Goal: Task Accomplishment & Management: Manage account settings

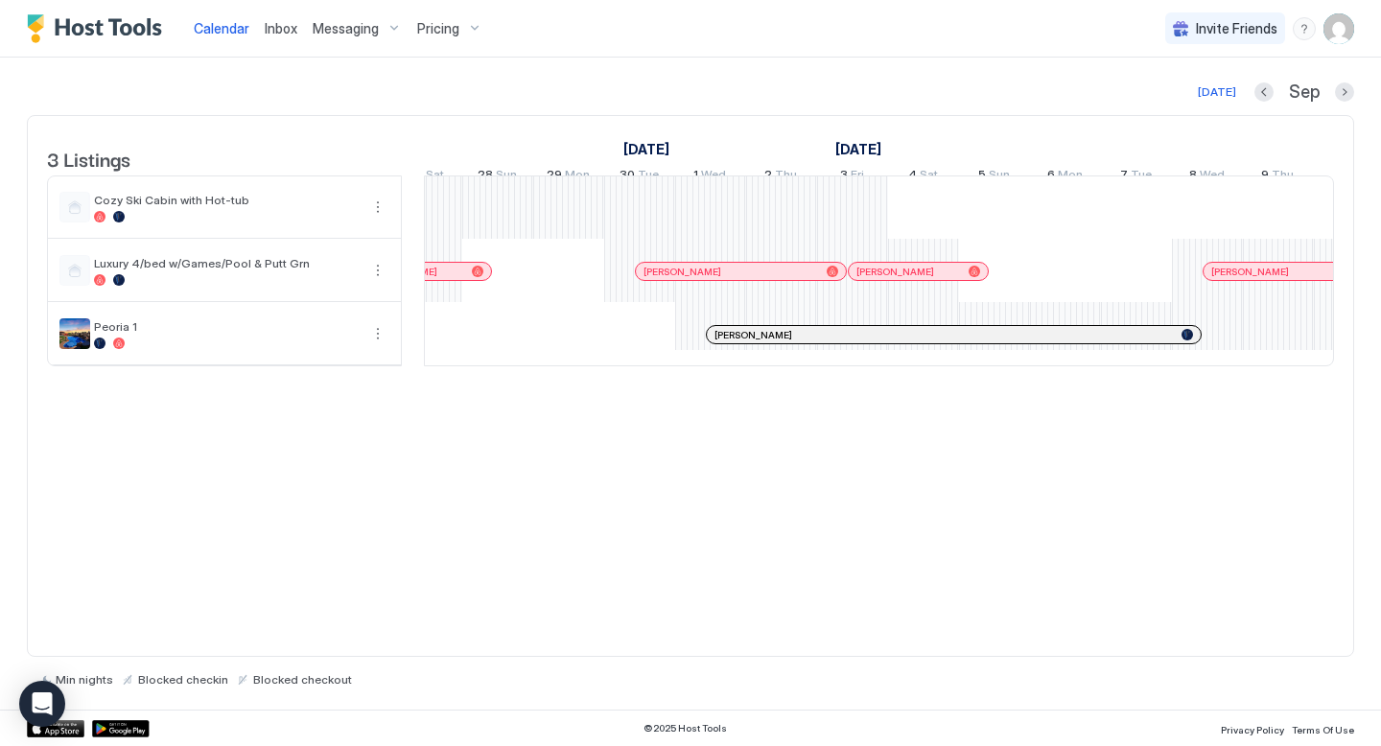
scroll to position [0, 1829]
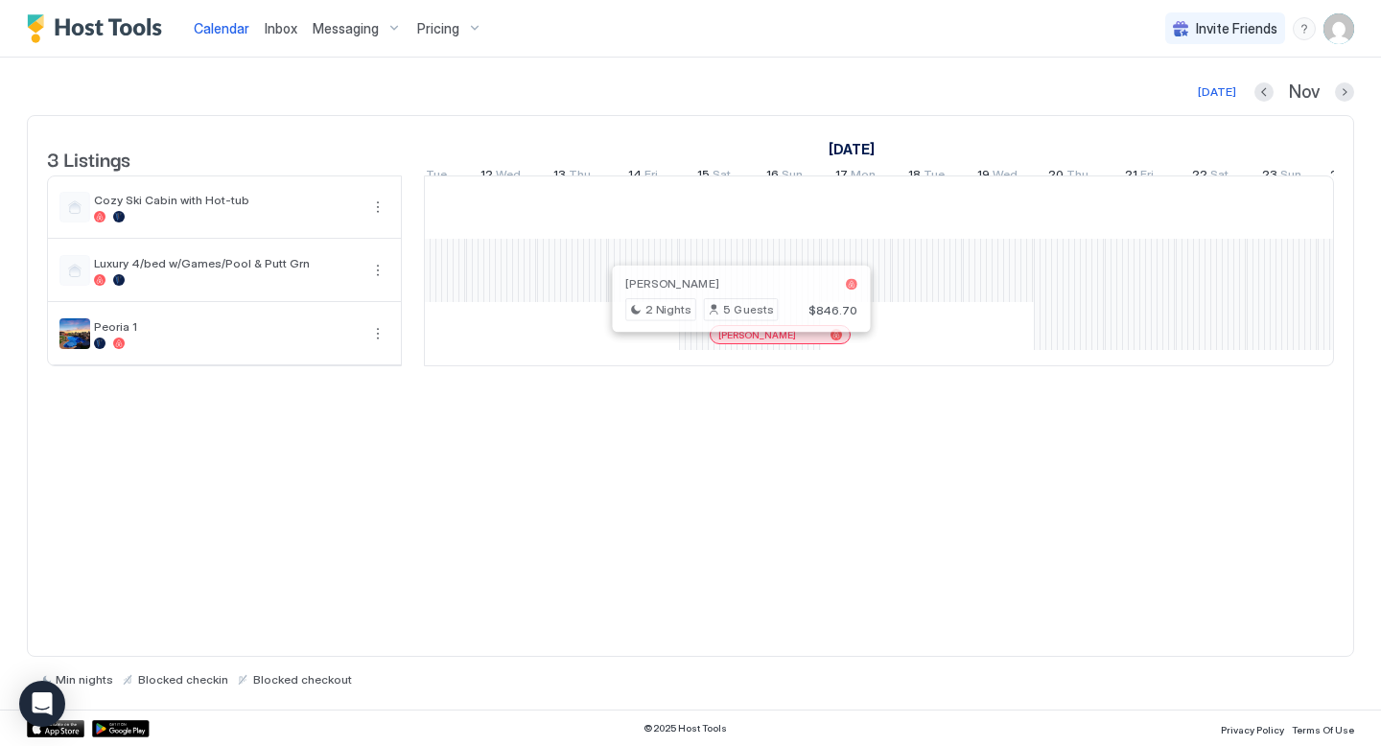
click at [733, 342] on div at bounding box center [732, 334] width 15 height 15
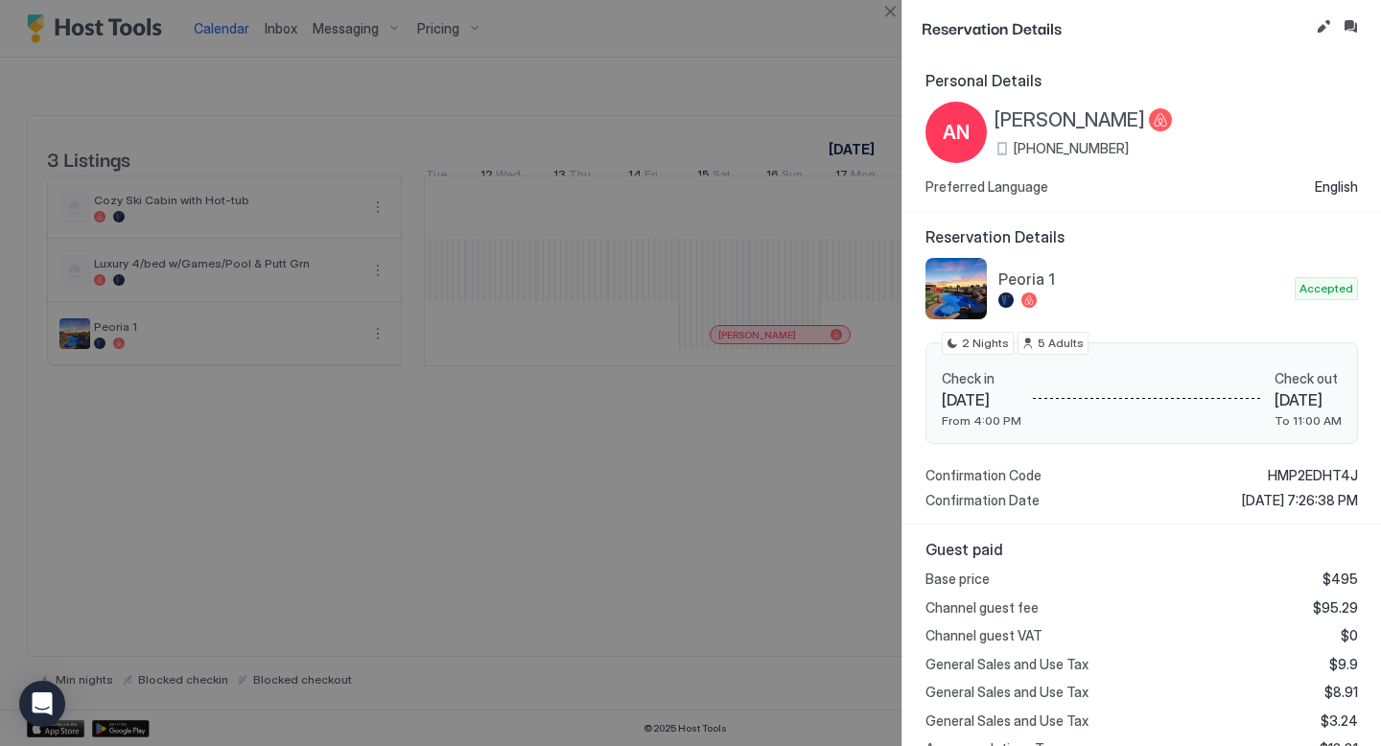
click at [690, 521] on div at bounding box center [690, 373] width 1381 height 746
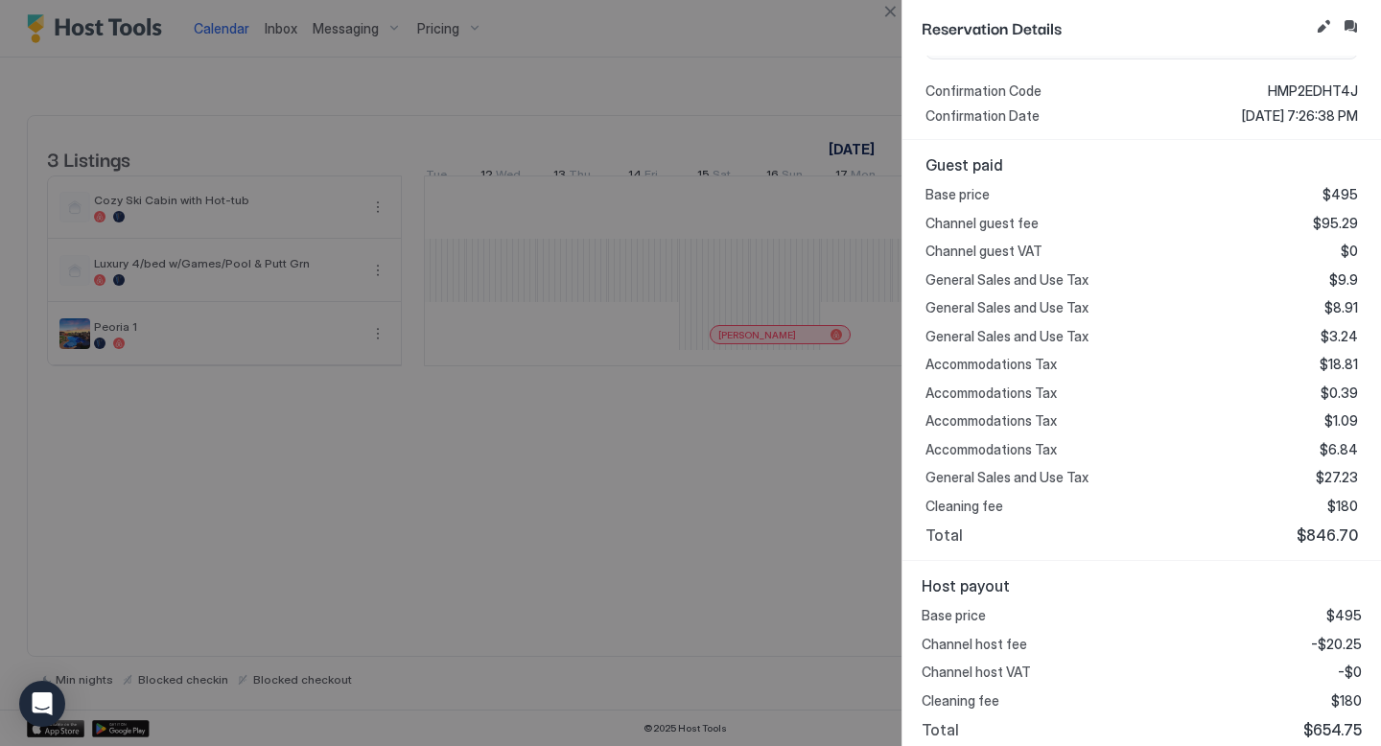
click at [843, 59] on div at bounding box center [690, 373] width 1381 height 746
click at [893, 13] on button "Close" at bounding box center [889, 11] width 23 height 23
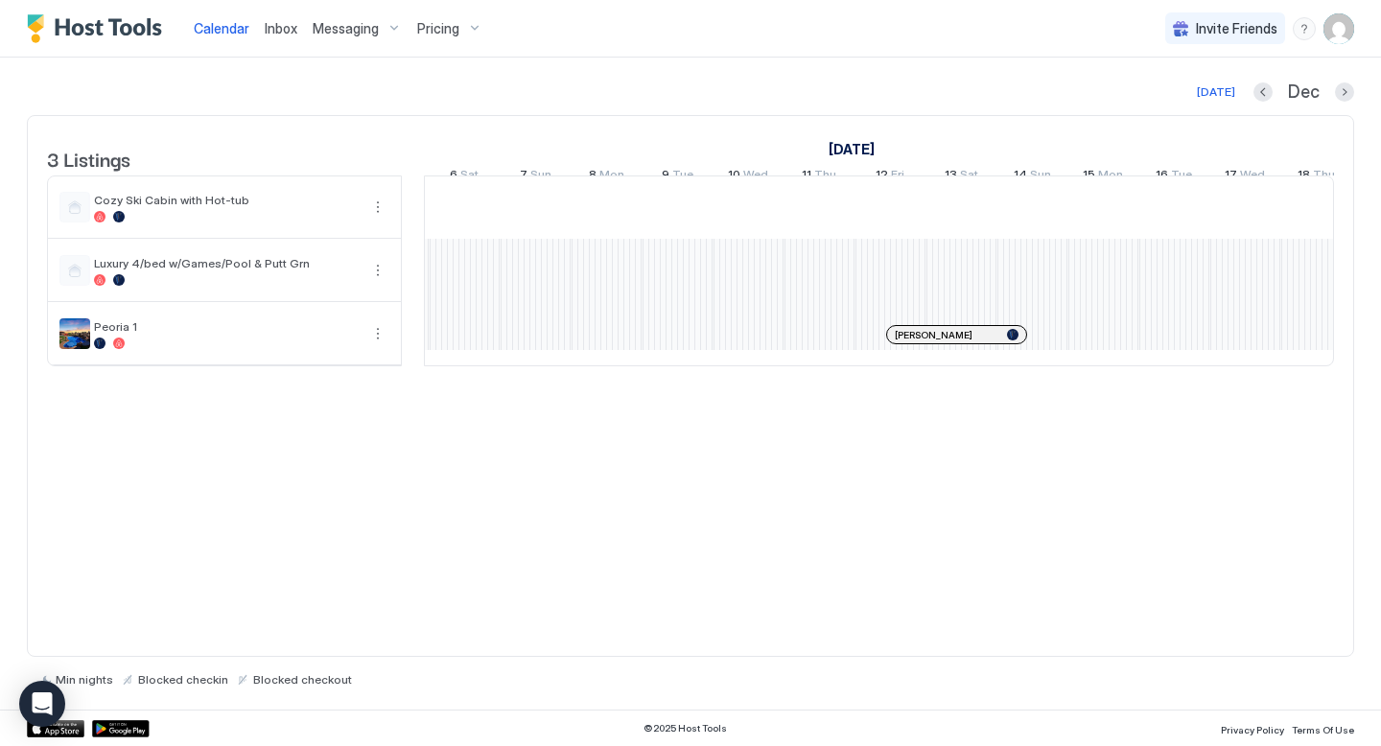
click at [904, 342] on div at bounding box center [904, 334] width 15 height 15
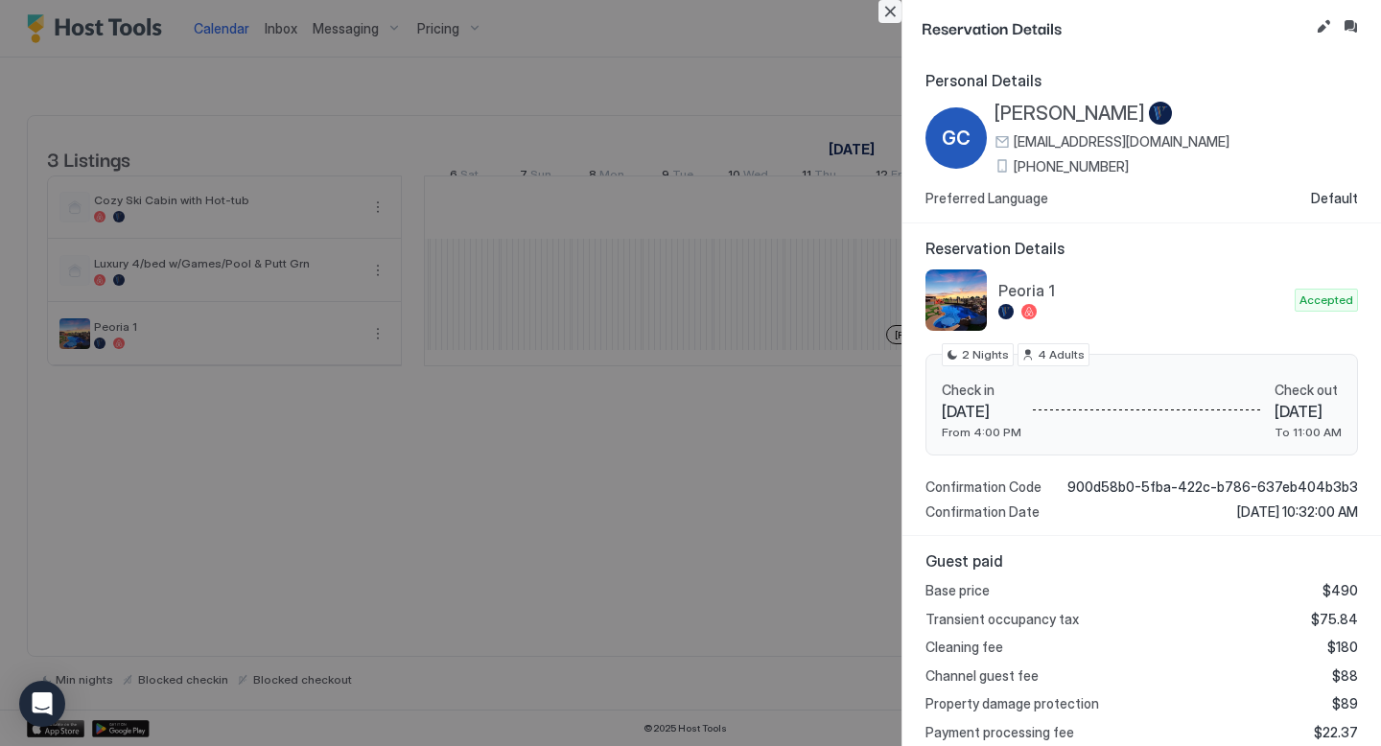
click at [889, 12] on button "Close" at bounding box center [889, 11] width 23 height 23
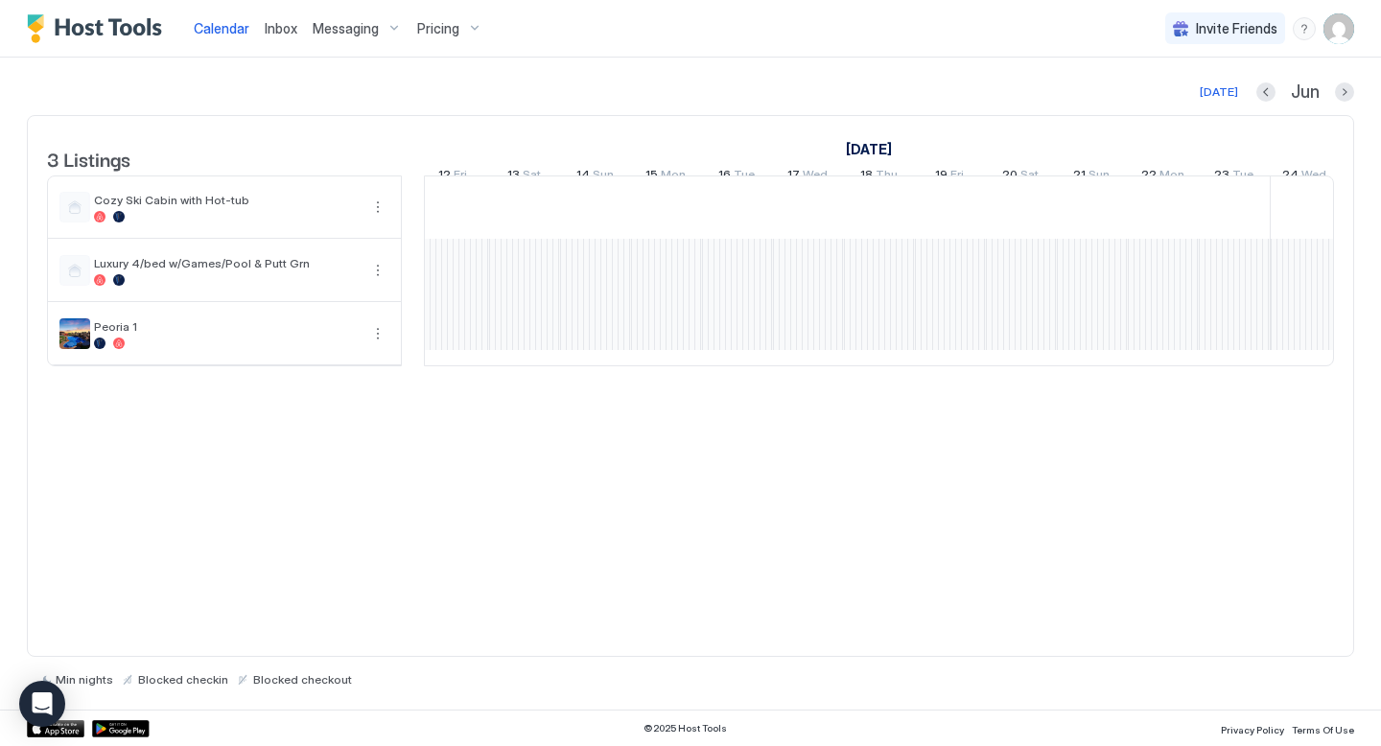
drag, startPoint x: 994, startPoint y: 357, endPoint x: 1283, endPoint y: 349, distance: 289.7
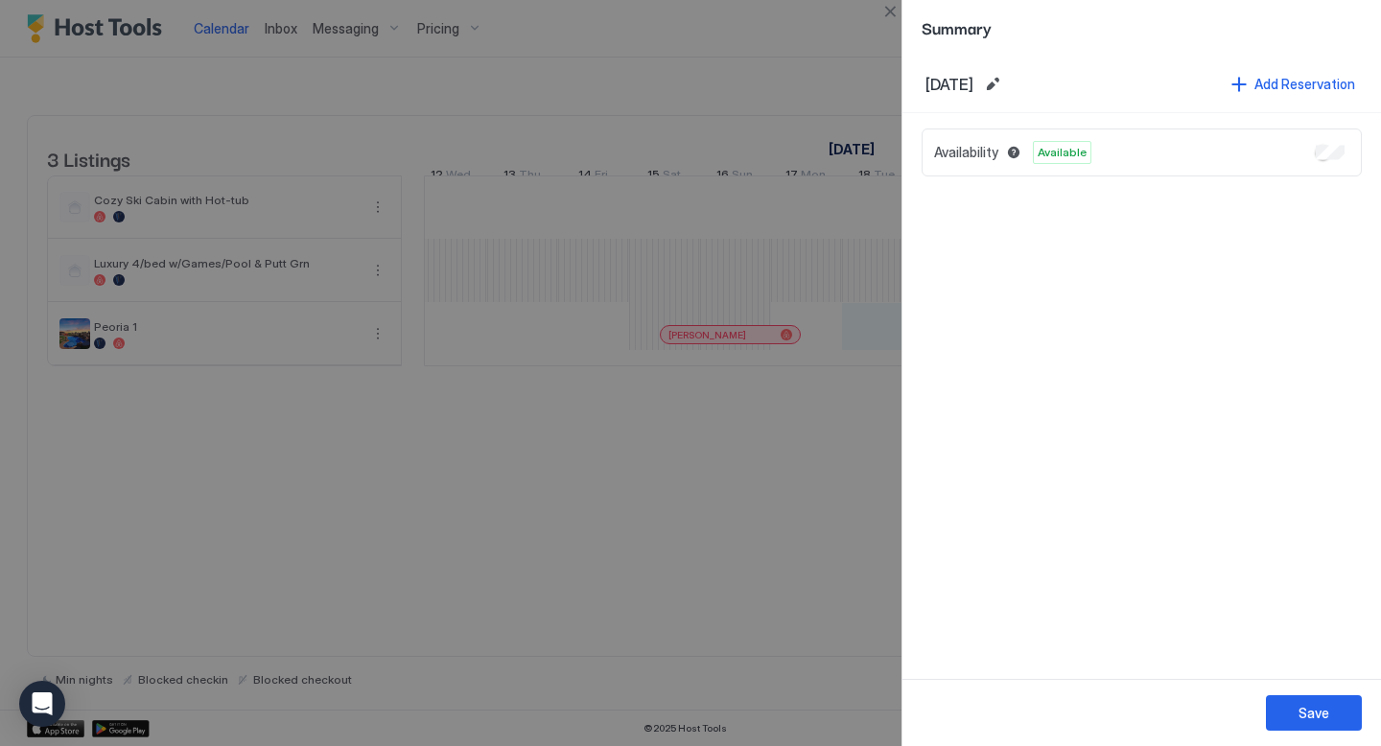
click at [803, 477] on div at bounding box center [690, 373] width 1381 height 746
click at [885, 13] on button "Close" at bounding box center [889, 11] width 23 height 23
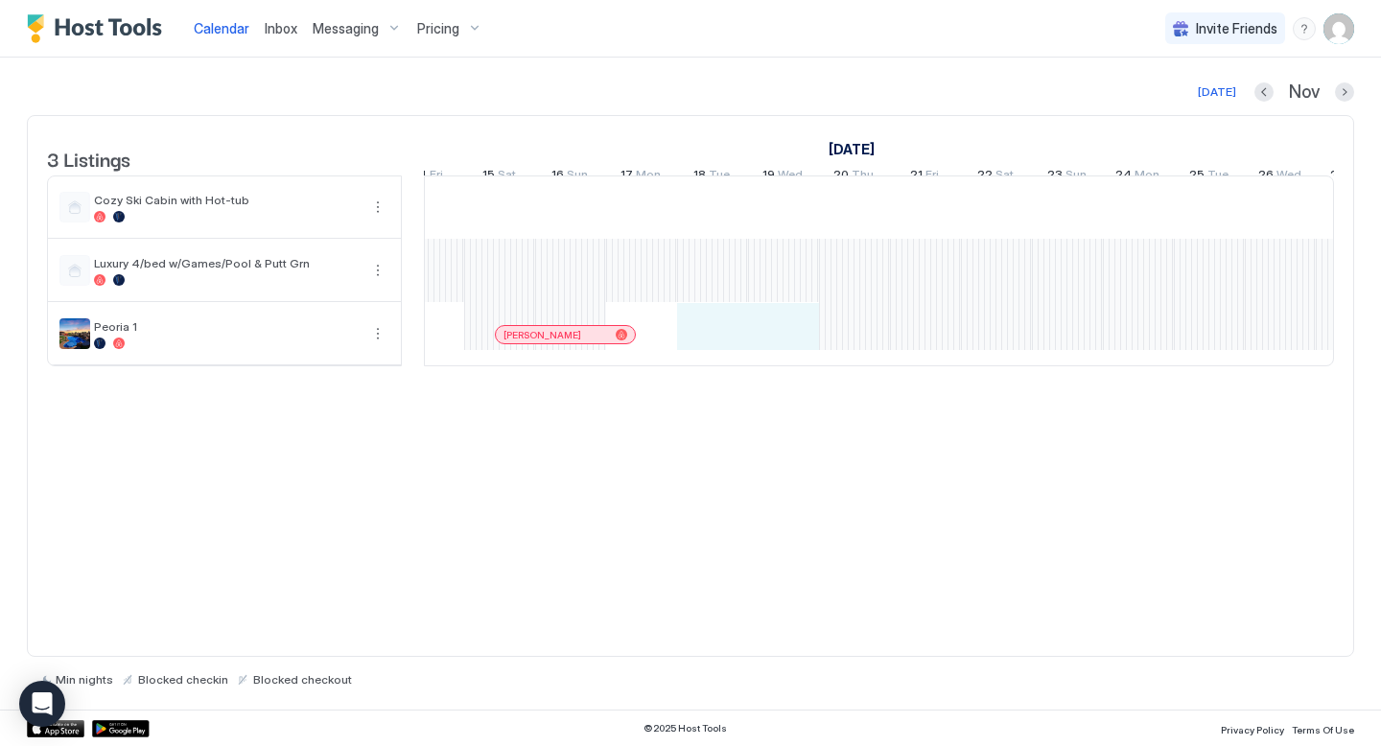
drag, startPoint x: 778, startPoint y: 342, endPoint x: 703, endPoint y: 342, distance: 74.8
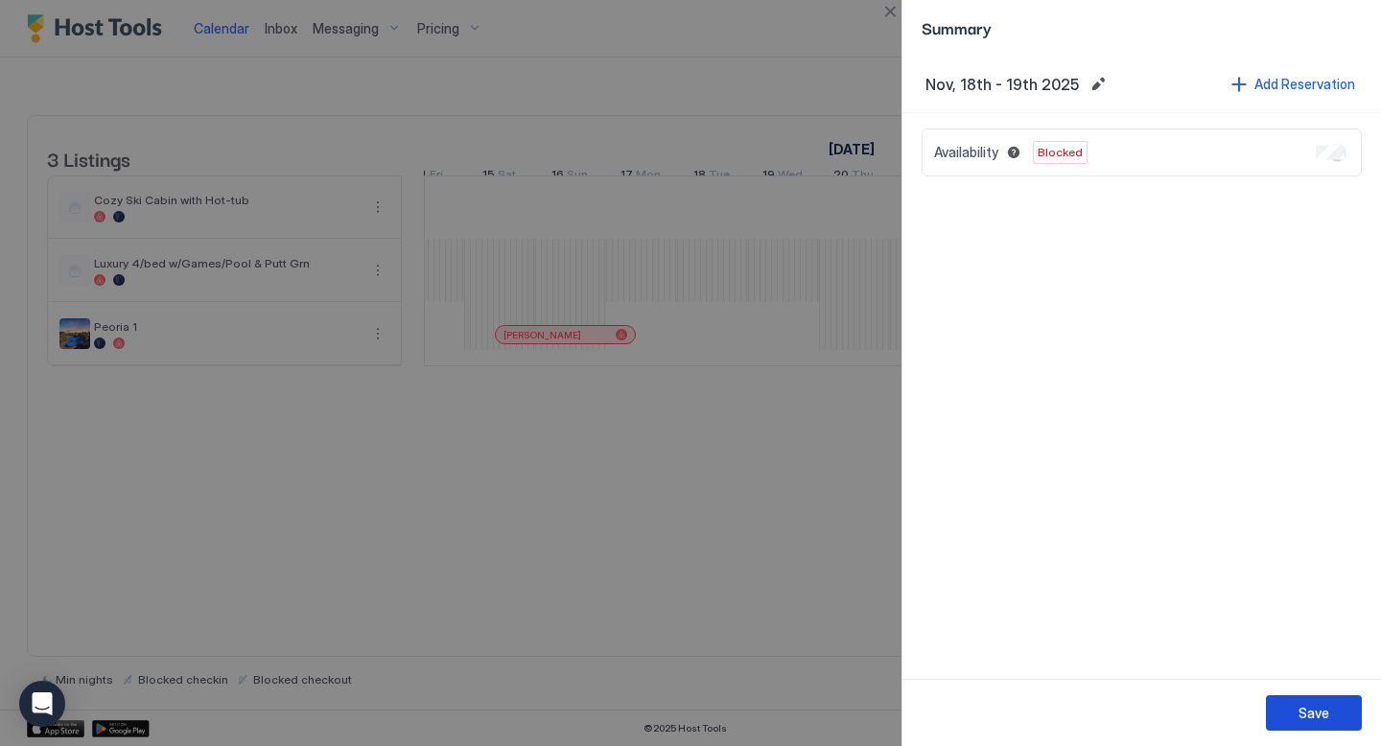
click at [1317, 713] on div "Save" at bounding box center [1314, 713] width 31 height 20
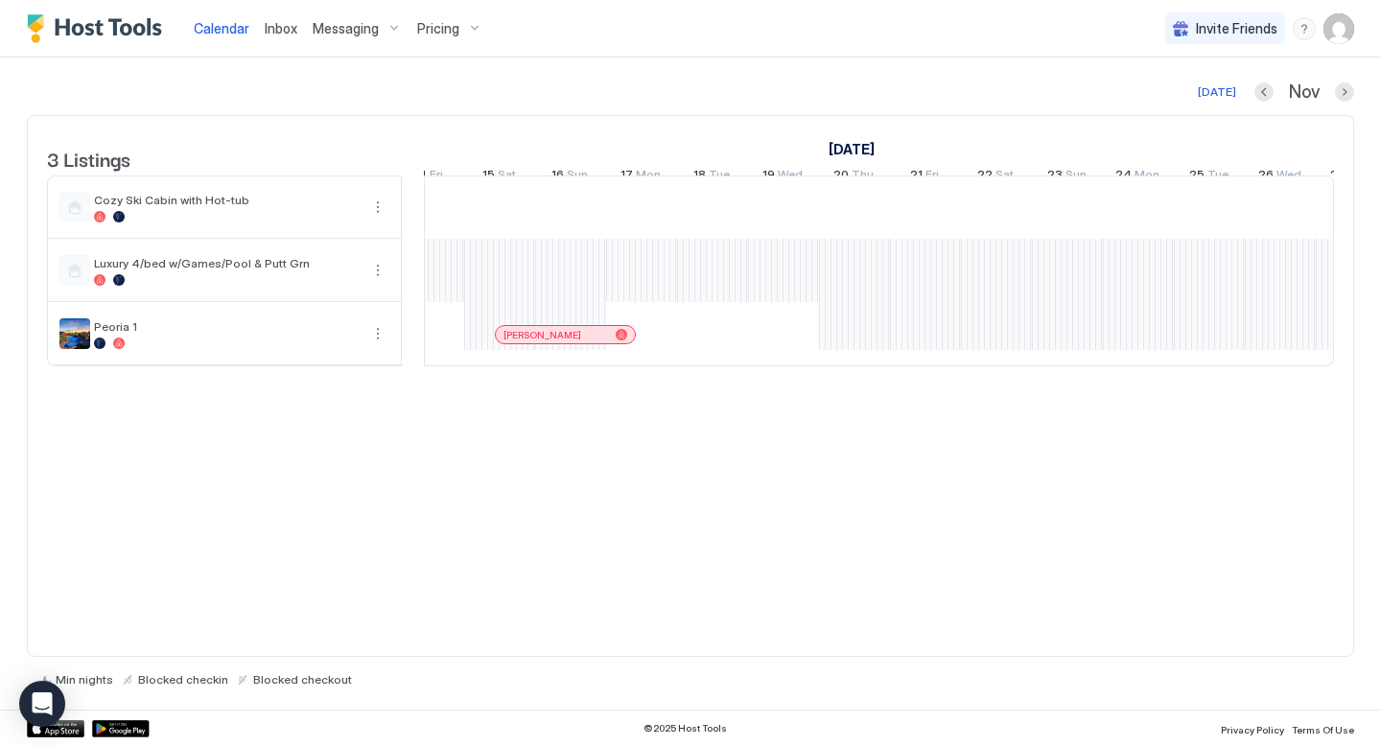
click at [446, 31] on span "Pricing" at bounding box center [438, 28] width 42 height 17
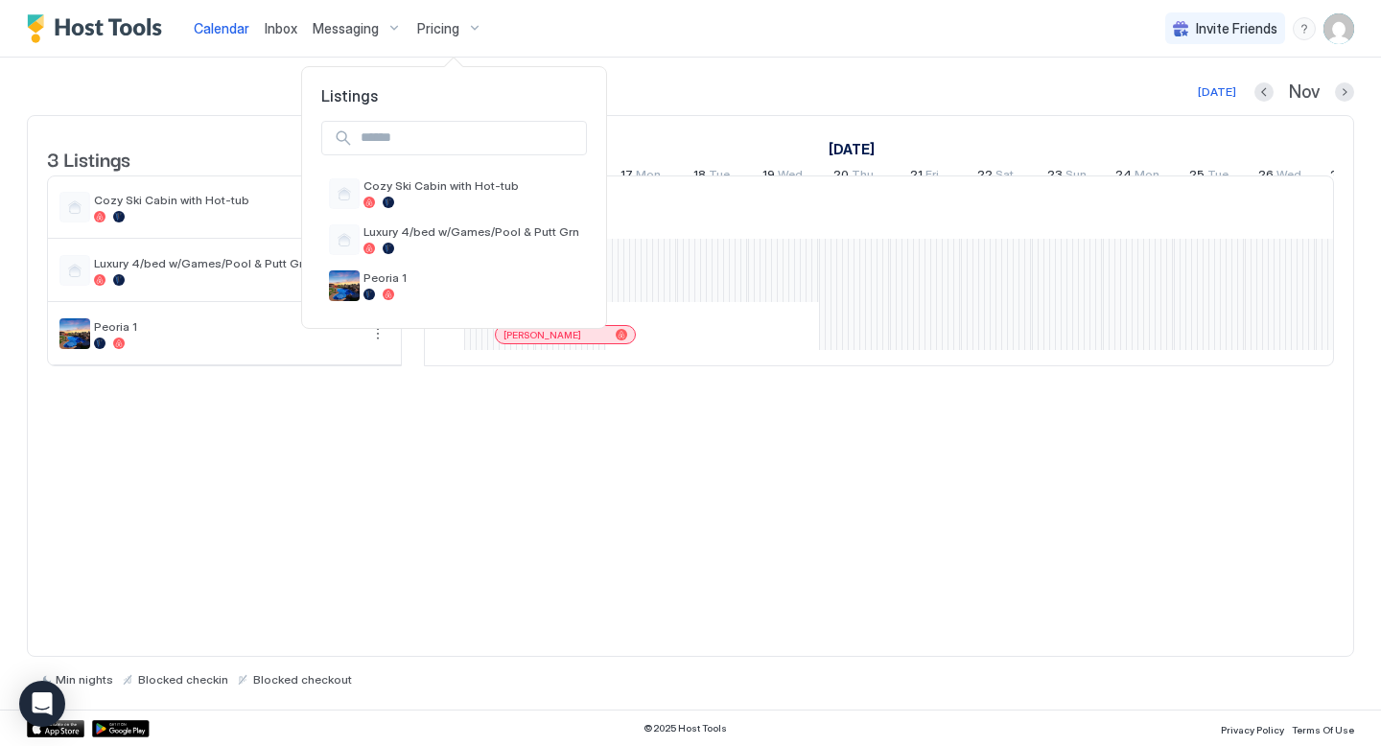
click at [1346, 28] on div at bounding box center [690, 373] width 1381 height 746
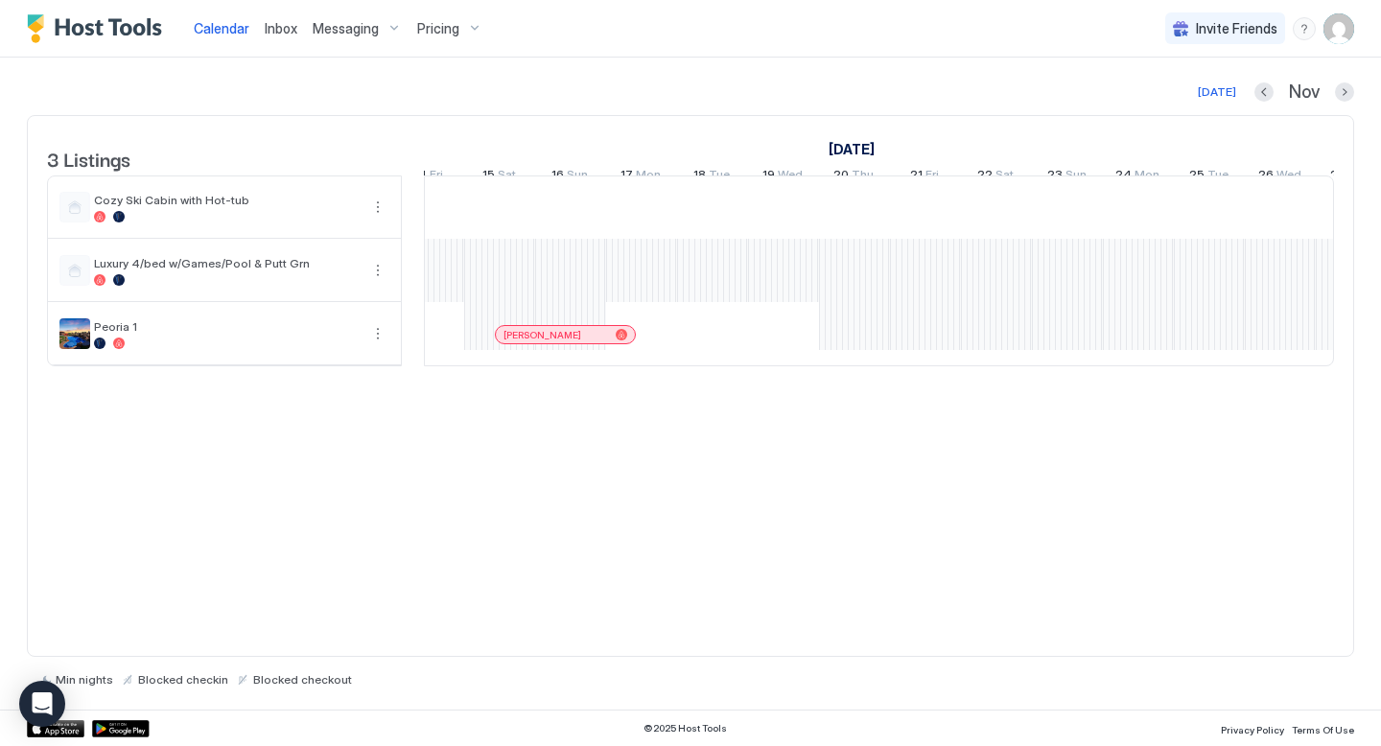
click at [1346, 28] on img "User profile" at bounding box center [1338, 28] width 31 height 31
click at [1178, 113] on span "Settings" at bounding box center [1166, 107] width 52 height 17
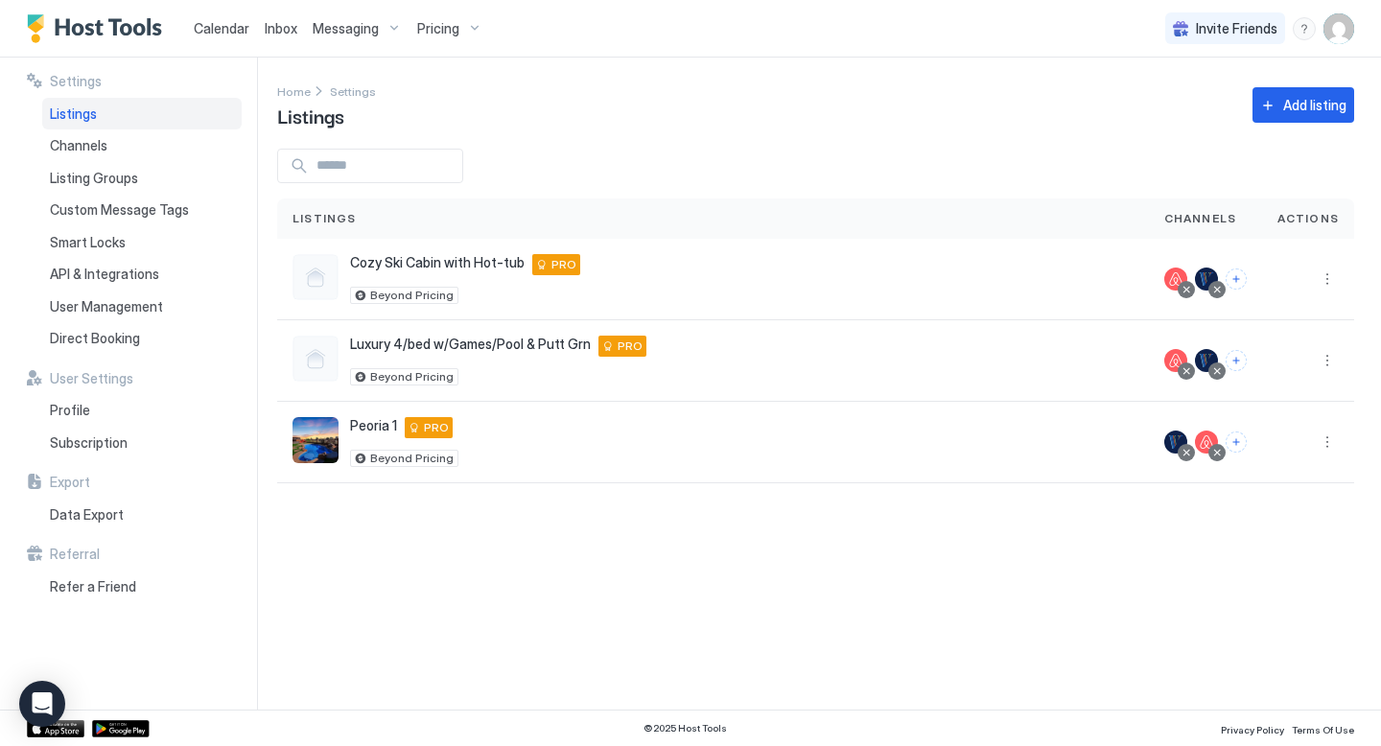
click at [229, 31] on span "Calendar" at bounding box center [222, 28] width 56 height 16
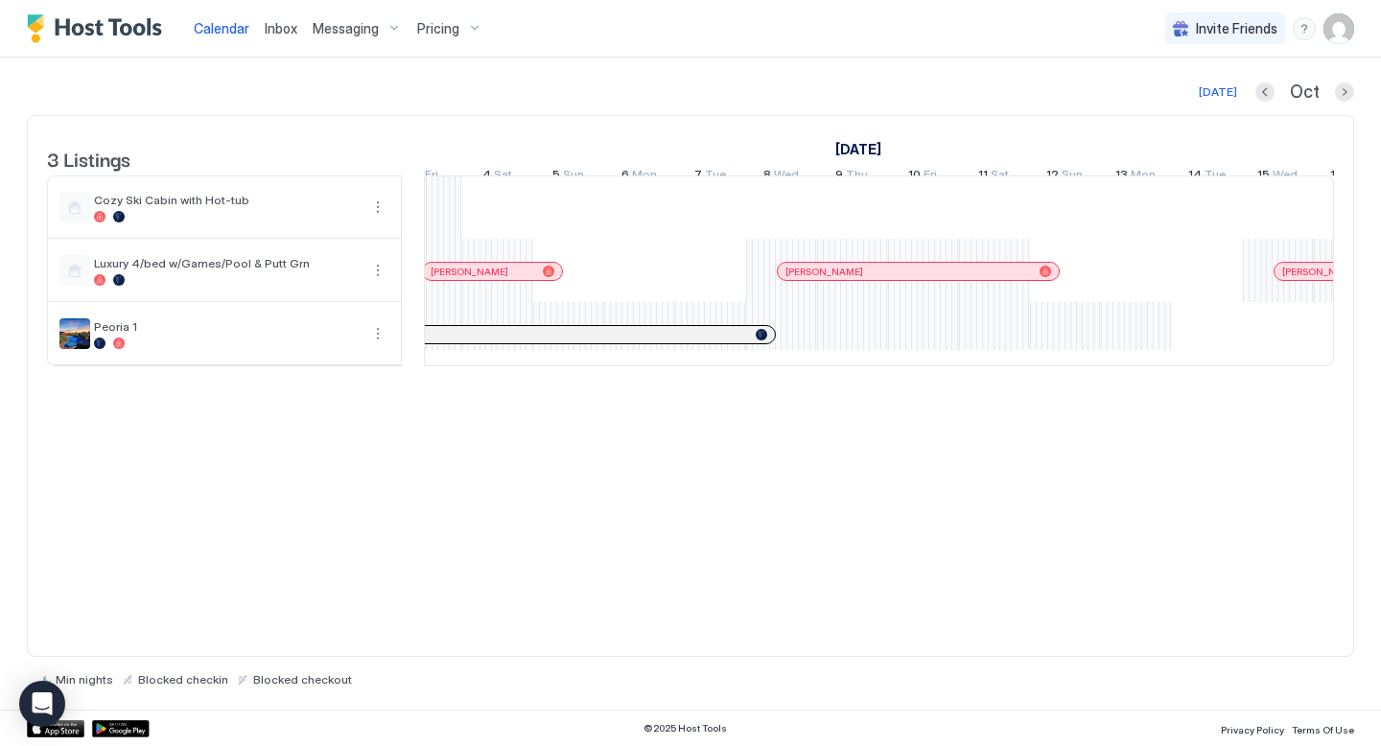
click at [833, 431] on div "3 Listings [DATE] [DATE] [DATE] 25 Thu 26 Fri 27 Sat 28 Sun 29 Mon 30 Tue 1 Wed…" at bounding box center [690, 386] width 1327 height 542
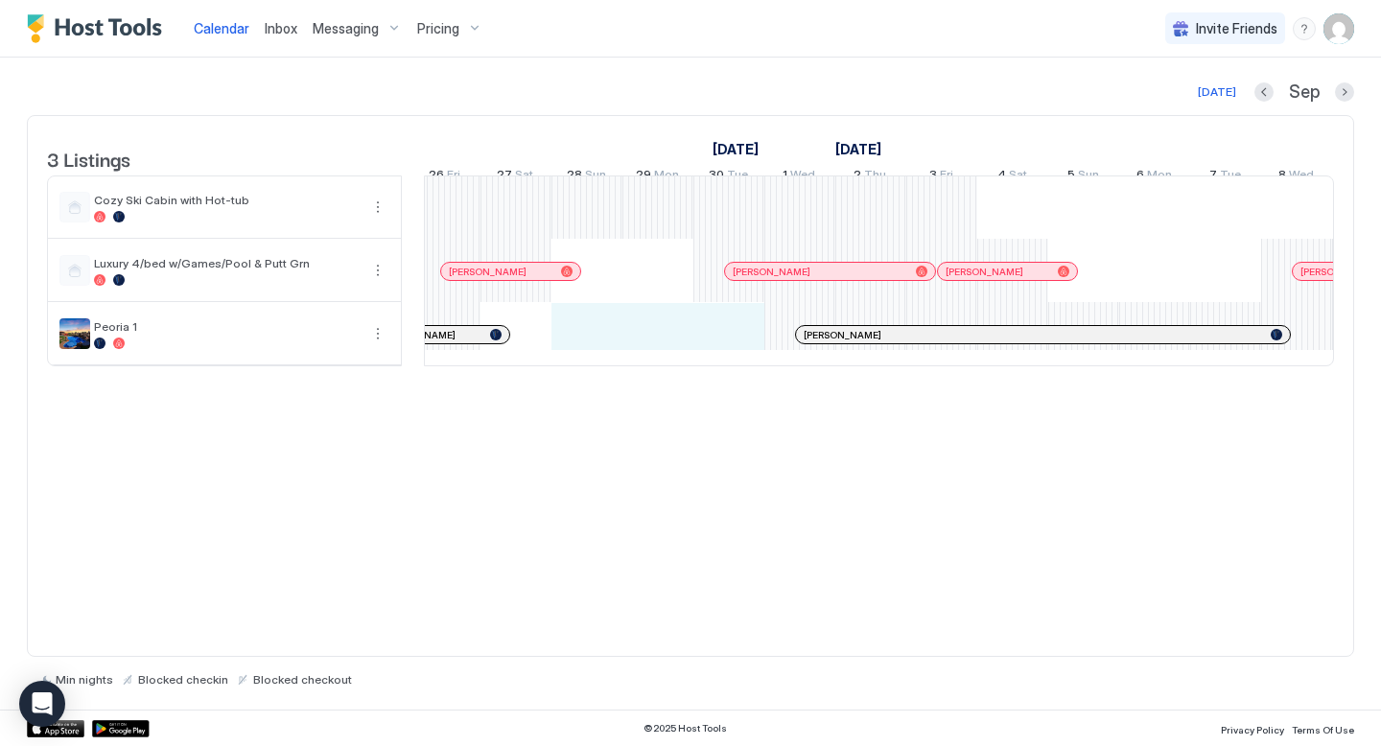
drag, startPoint x: 579, startPoint y: 353, endPoint x: 735, endPoint y: 353, distance: 155.4
click at [735, 353] on div "[PERSON_NAME] [PERSON_NAME] [PERSON_NAME] [PERSON_NAME] [PERSON_NAME] [PERSON_N…" at bounding box center [799, 270] width 3761 height 189
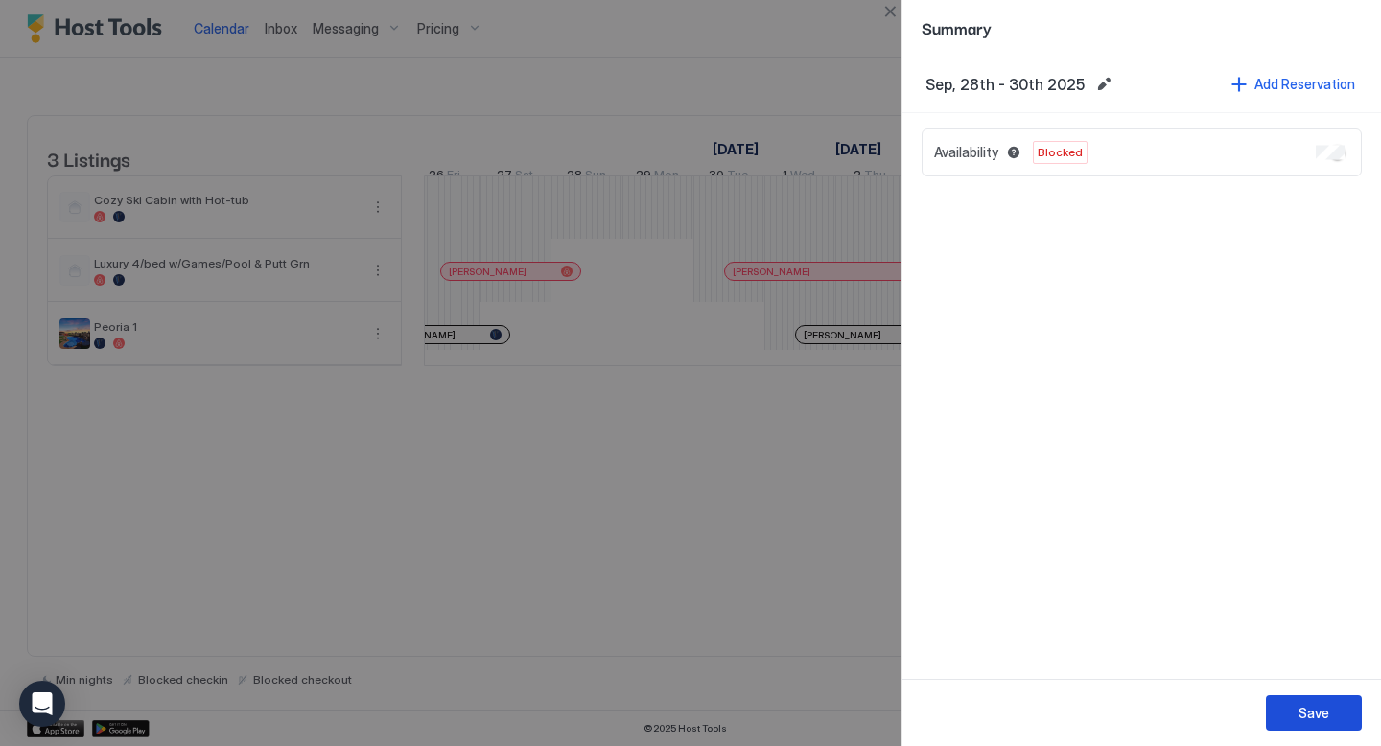
click at [1301, 723] on button "Save" at bounding box center [1314, 712] width 96 height 35
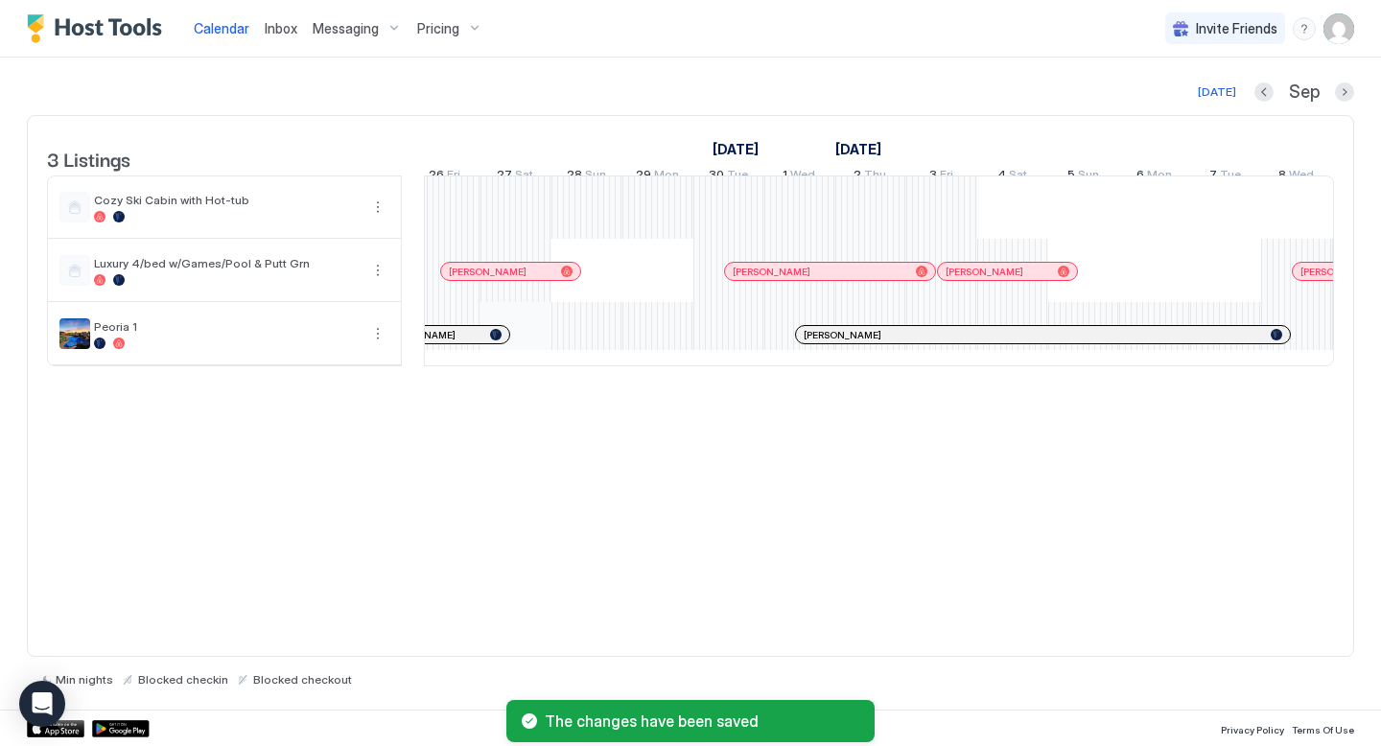
click at [532, 361] on div "[PERSON_NAME] [PERSON_NAME] [PERSON_NAME] [PERSON_NAME] [PERSON_NAME] [PERSON_N…" at bounding box center [799, 270] width 3761 height 189
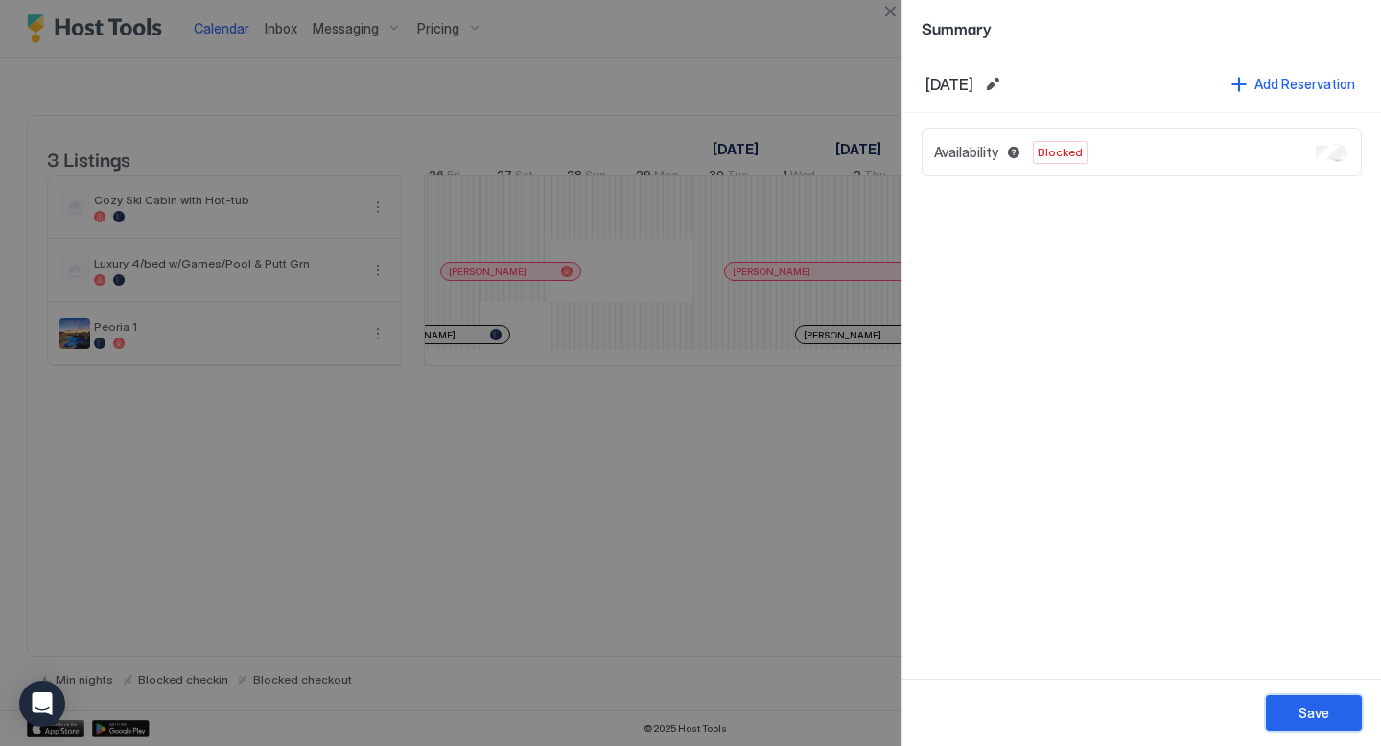
click at [1318, 715] on div "Save" at bounding box center [1314, 713] width 31 height 20
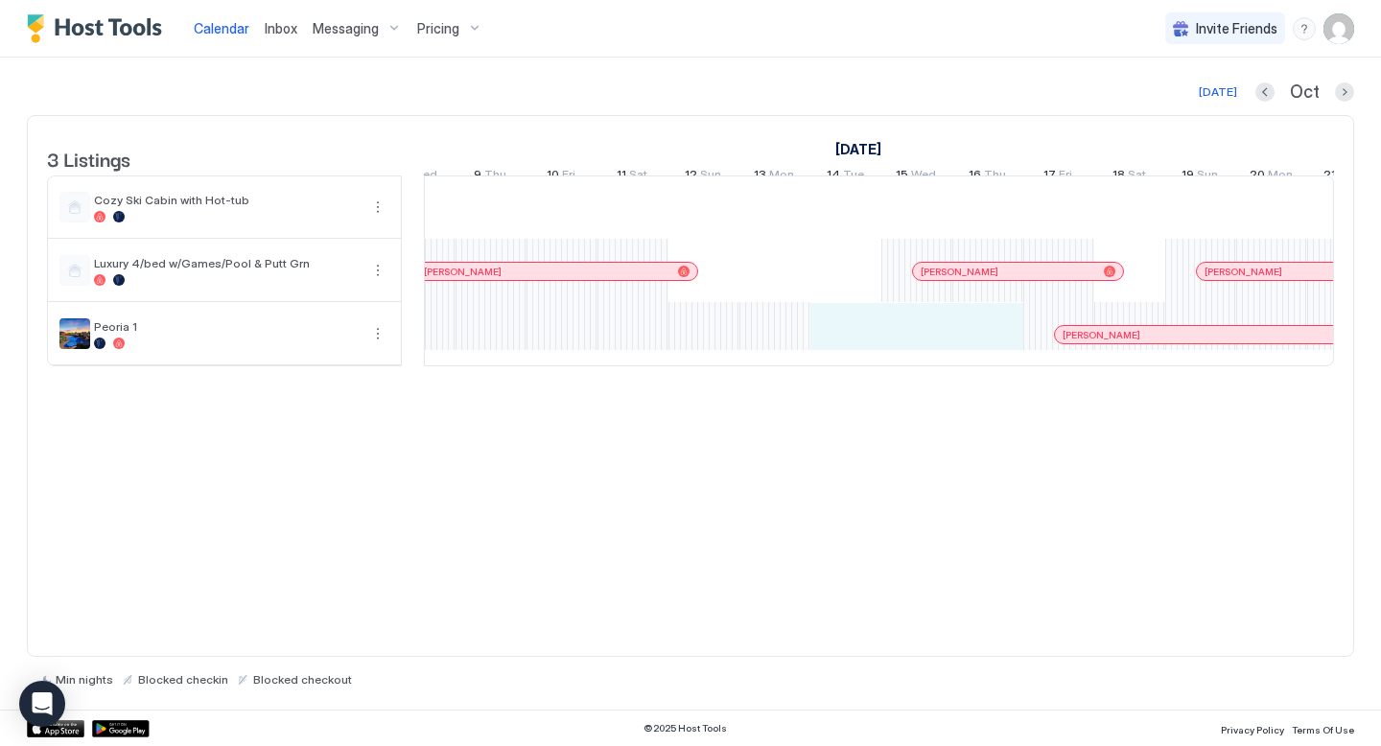
drag, startPoint x: 843, startPoint y: 362, endPoint x: 985, endPoint y: 362, distance: 141.9
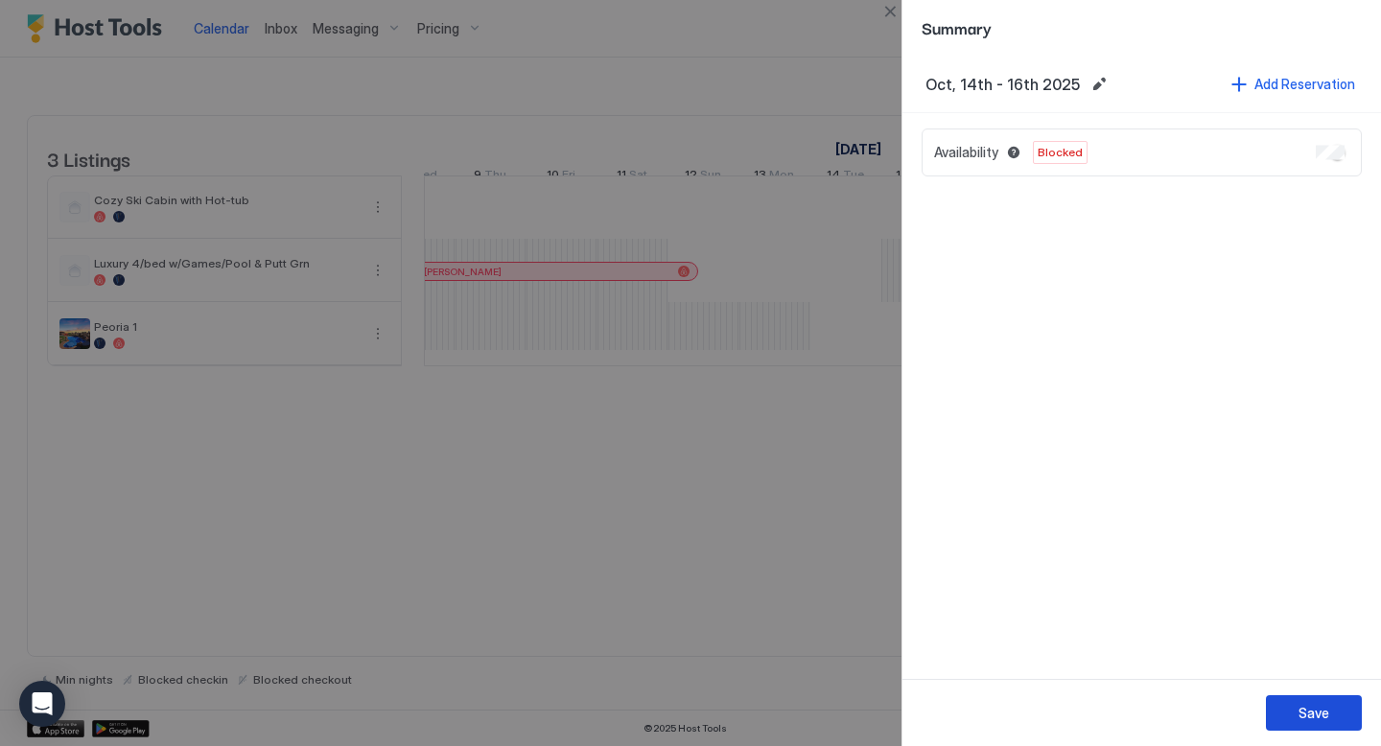
click at [1311, 713] on div "Save" at bounding box center [1314, 713] width 31 height 20
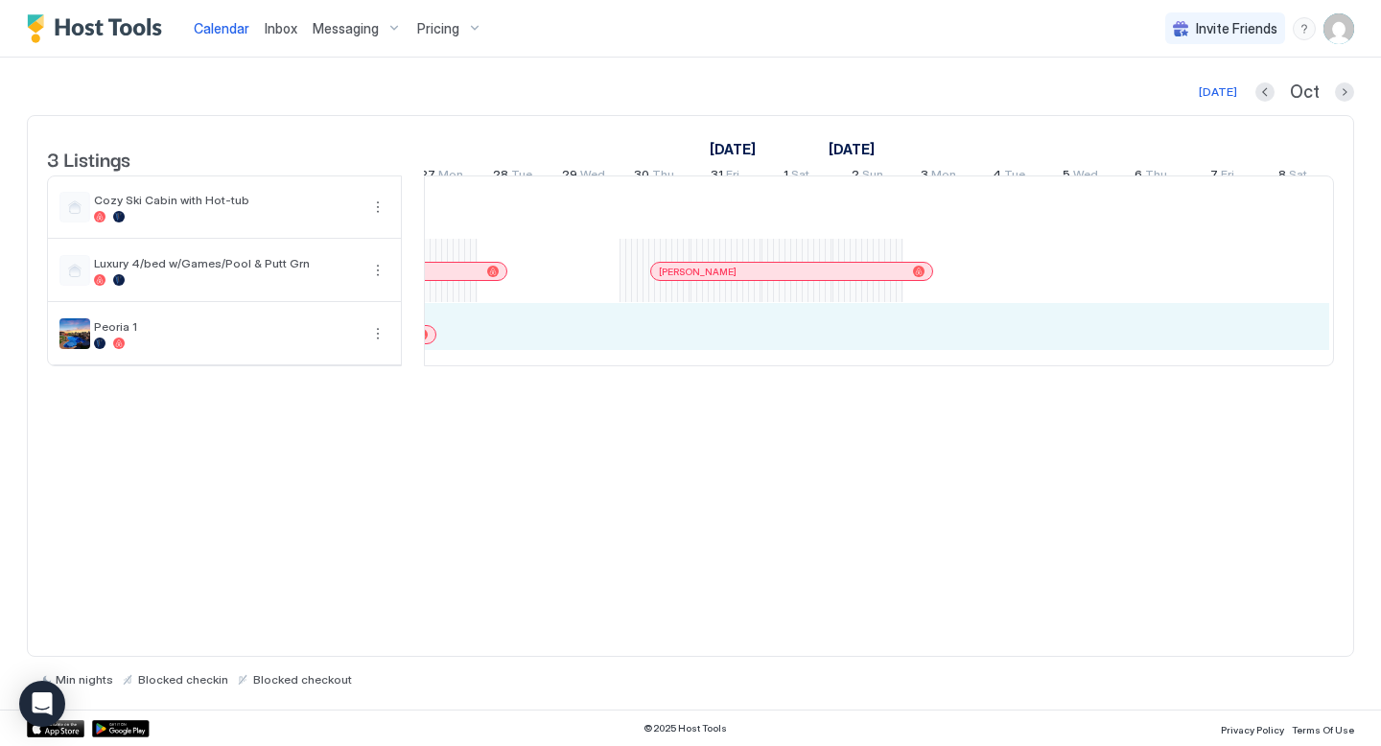
drag, startPoint x: 831, startPoint y: 362, endPoint x: 1285, endPoint y: 356, distance: 453.7
click at [1285, 356] on div "[PERSON_NAME] [PERSON_NAME] [PERSON_NAME] [PERSON_NAME] [PERSON_NAME] [PERSON_N…" at bounding box center [16, 270] width 3761 height 189
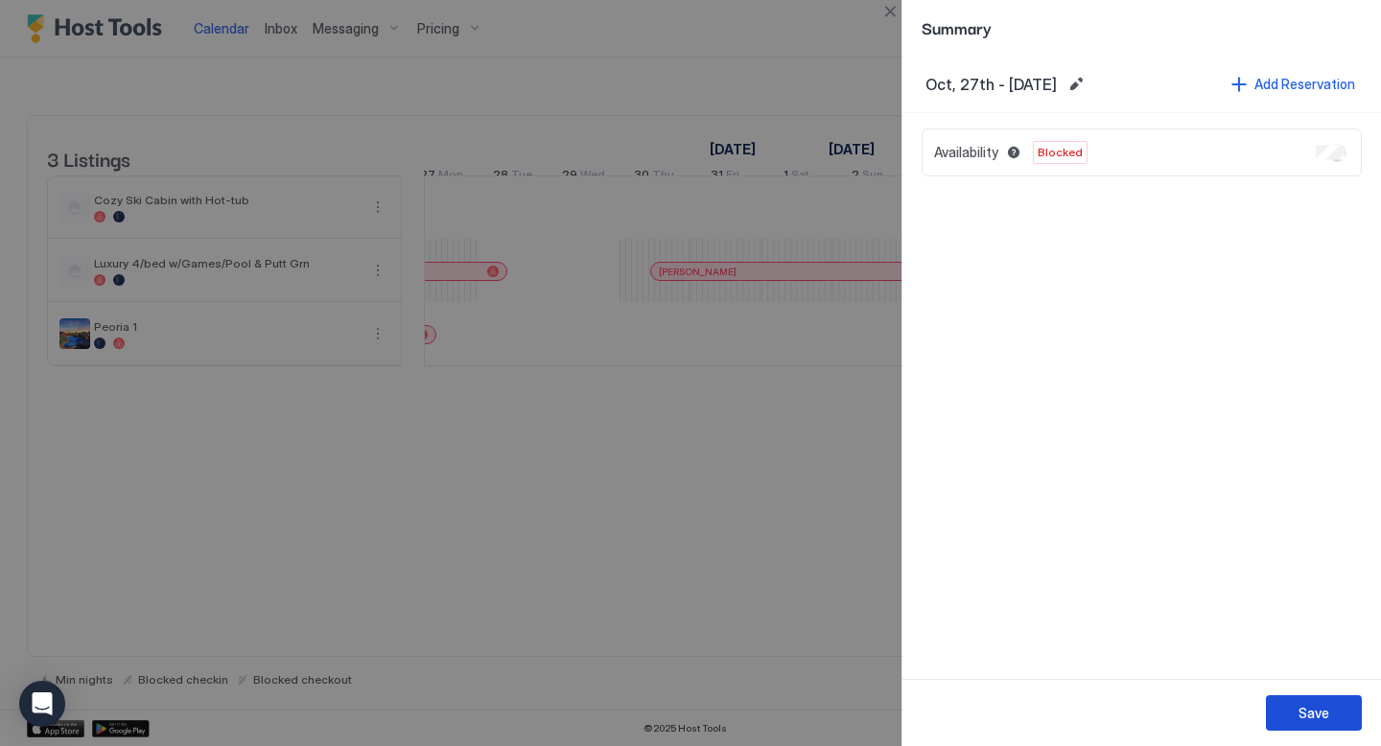
click at [1297, 708] on button "Save" at bounding box center [1314, 712] width 96 height 35
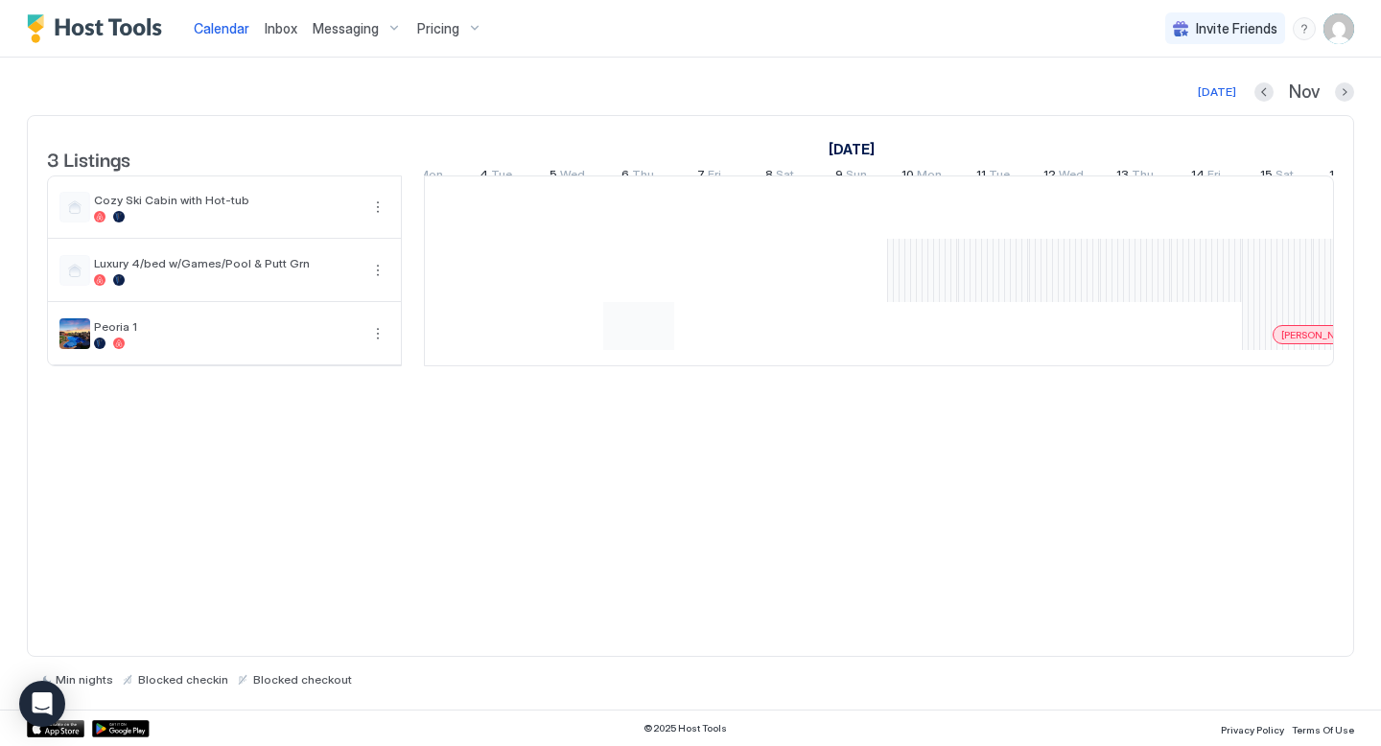
click at [647, 357] on div "[PERSON_NAME] [PERSON_NAME] [PERSON_NAME] [PERSON_NAME] [PERSON_NAME] [PERSON_N…" at bounding box center [922, 270] width 3761 height 189
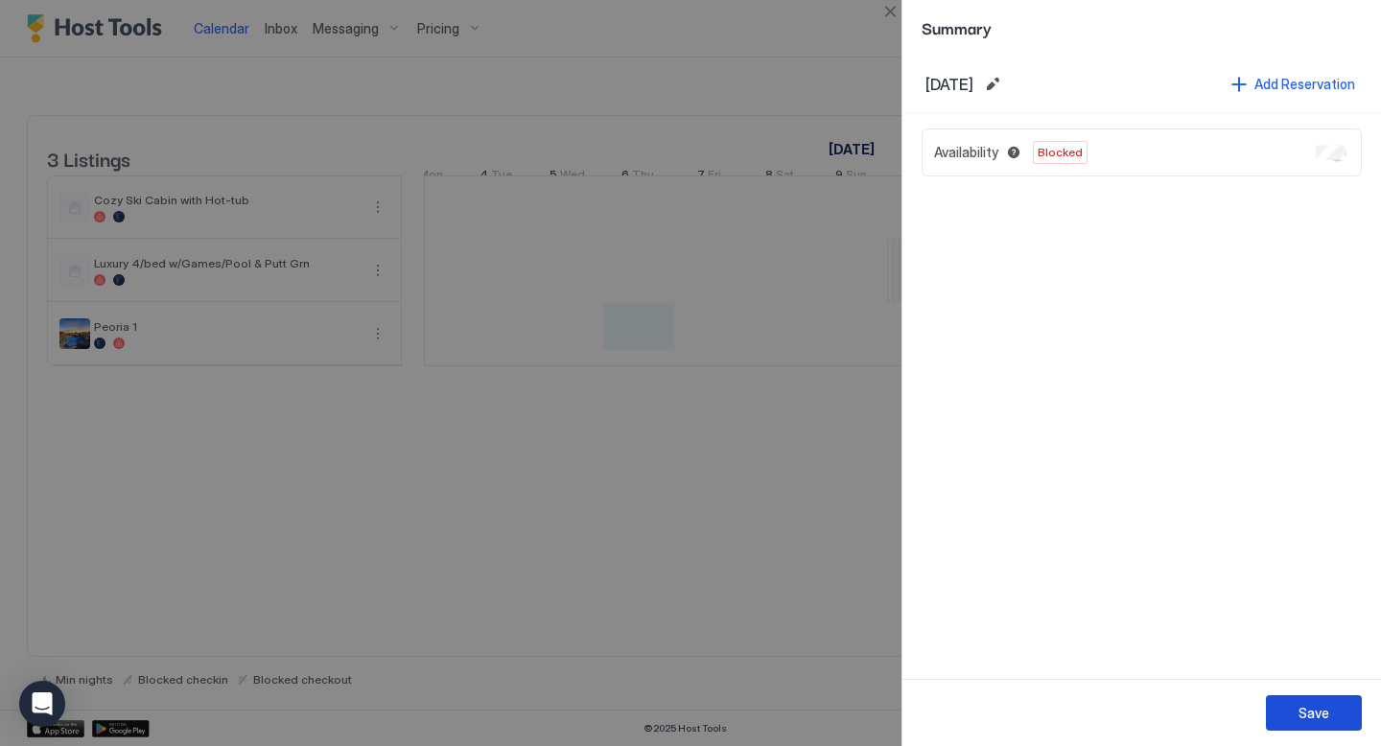
click at [1309, 708] on div "Save" at bounding box center [1314, 713] width 31 height 20
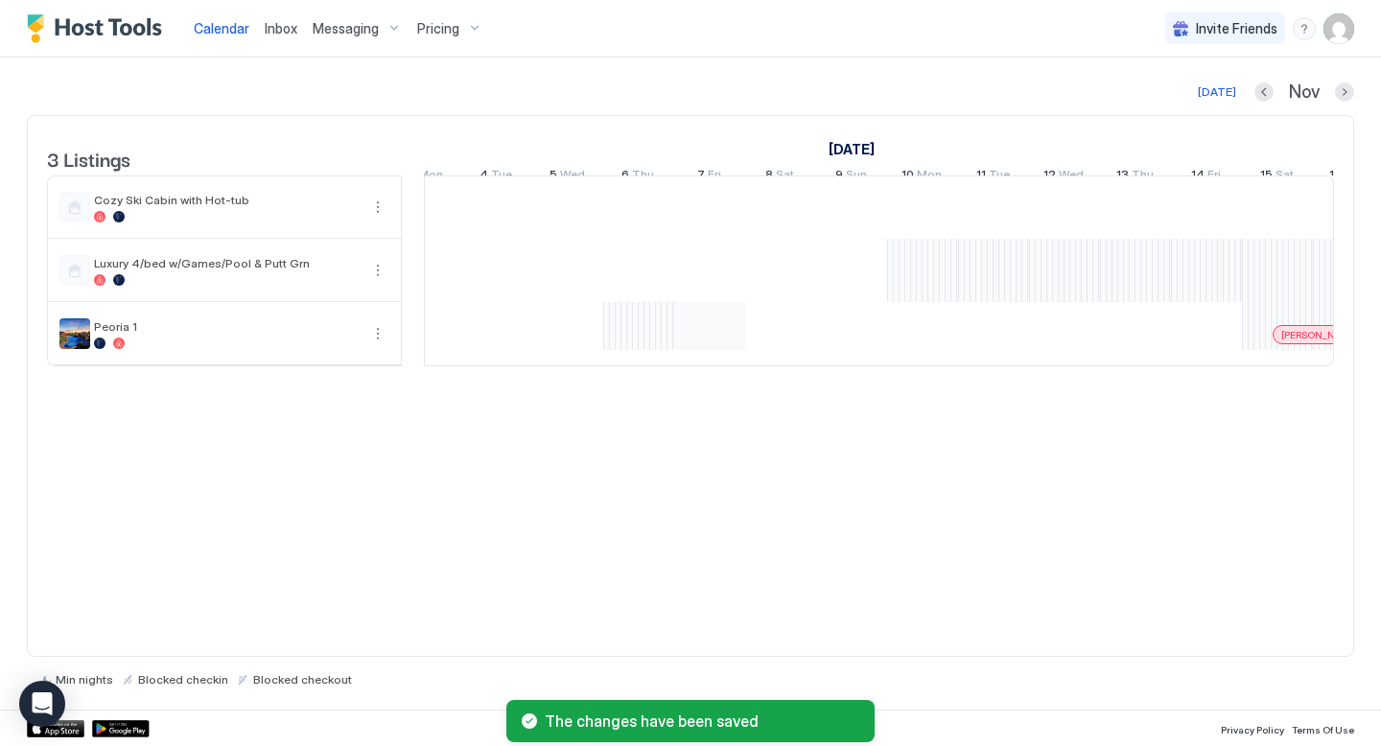
click at [710, 356] on div "[PERSON_NAME] [PERSON_NAME] [PERSON_NAME] [PERSON_NAME] [PERSON_NAME] [PERSON_N…" at bounding box center [922, 270] width 3761 height 189
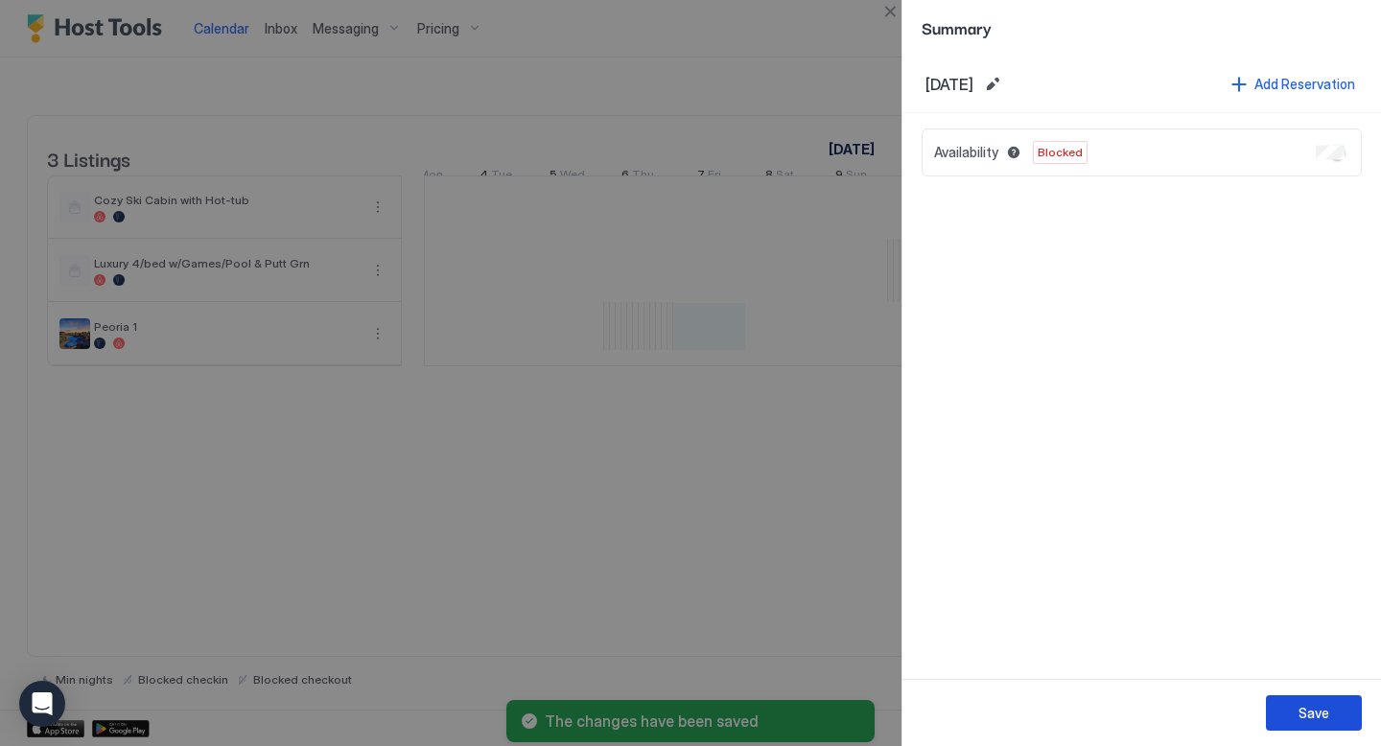
click at [1322, 715] on div "Save" at bounding box center [1314, 713] width 31 height 20
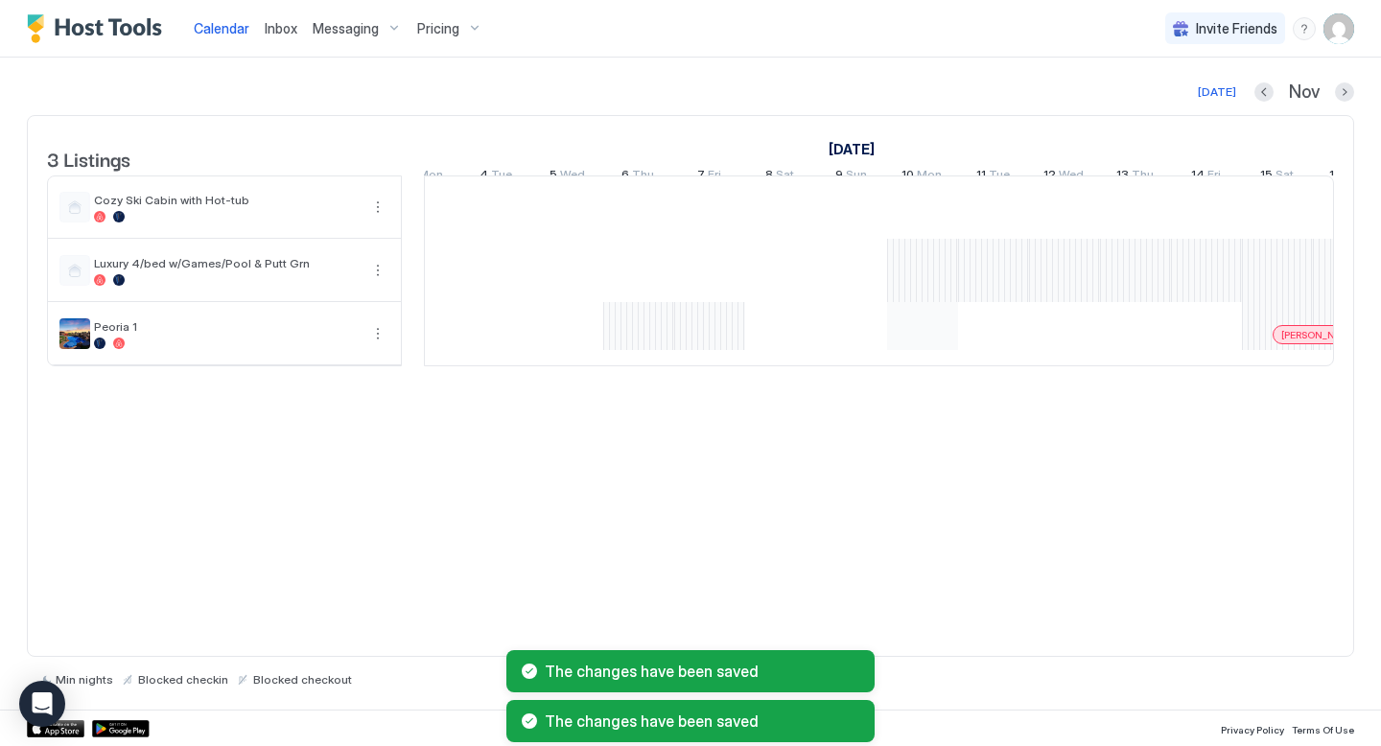
click at [929, 359] on div "[PERSON_NAME] [PERSON_NAME] [PERSON_NAME] [PERSON_NAME] [PERSON_NAME] [PERSON_N…" at bounding box center [922, 270] width 3761 height 189
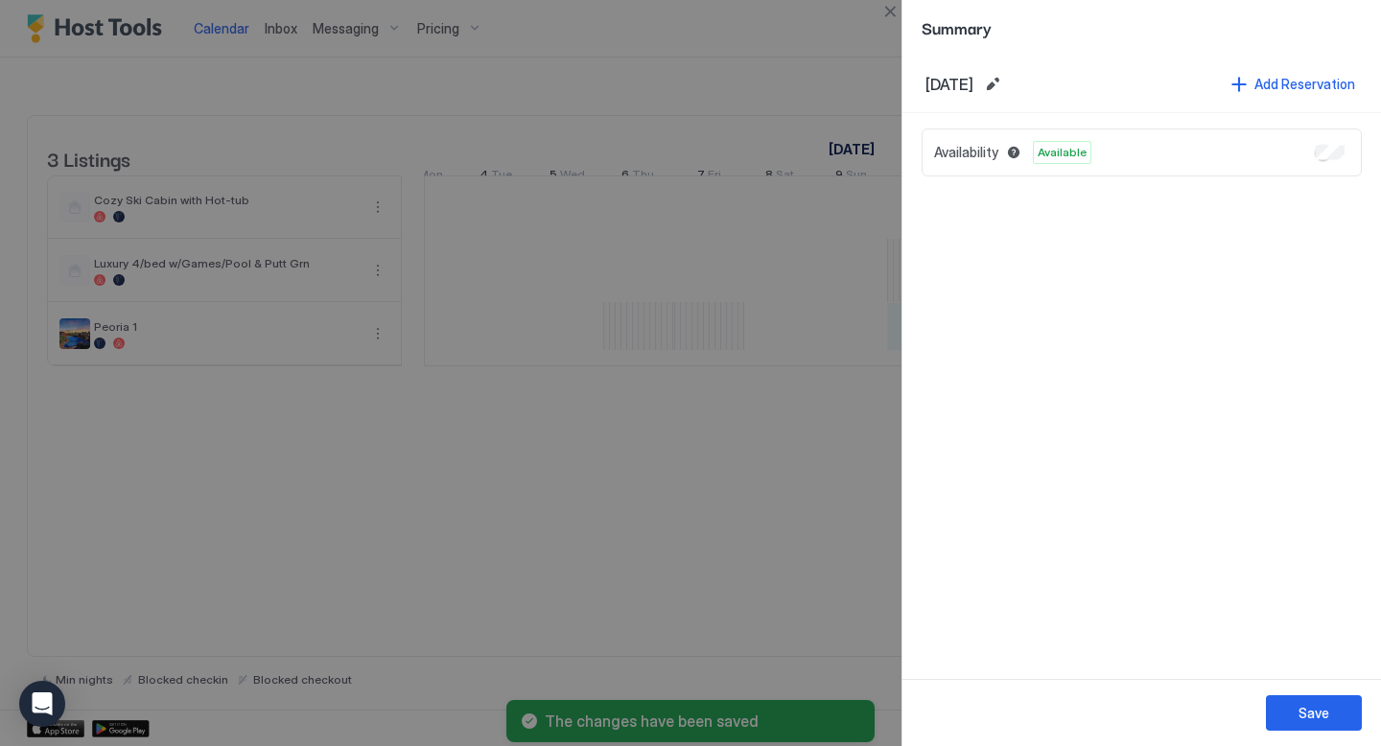
click at [794, 355] on div at bounding box center [690, 373] width 1381 height 746
click at [1320, 710] on div "Save" at bounding box center [1314, 713] width 31 height 20
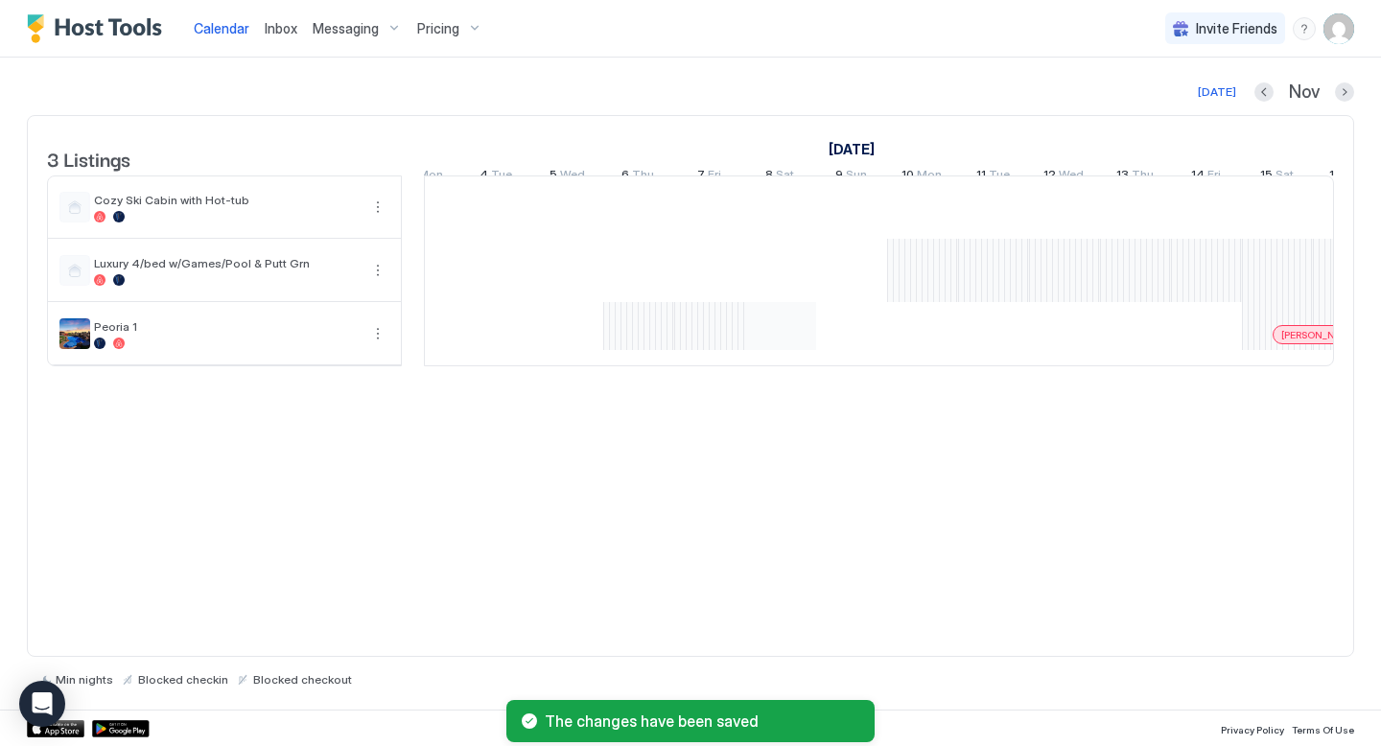
click at [781, 356] on div "[PERSON_NAME] [PERSON_NAME] [PERSON_NAME] [PERSON_NAME] [PERSON_NAME] [PERSON_N…" at bounding box center [922, 270] width 3761 height 189
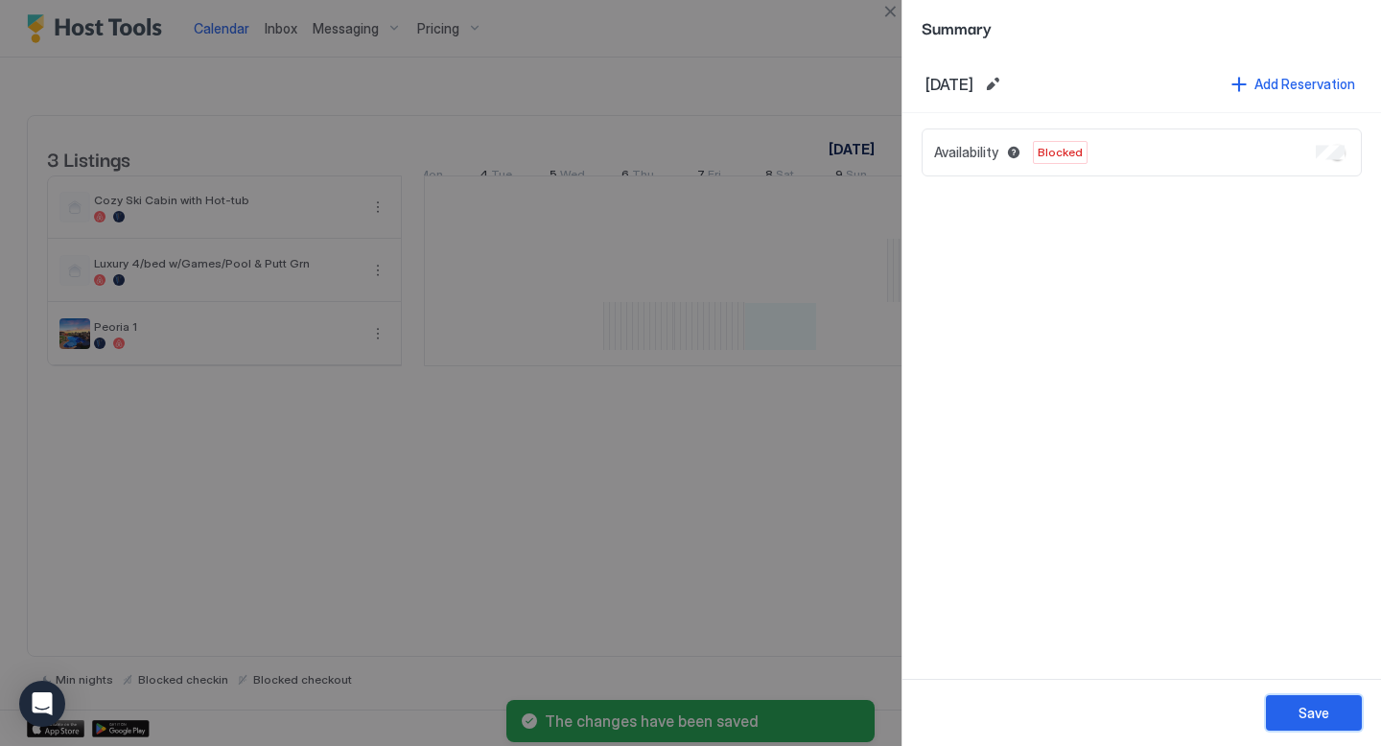
click at [1298, 711] on button "Save" at bounding box center [1314, 712] width 96 height 35
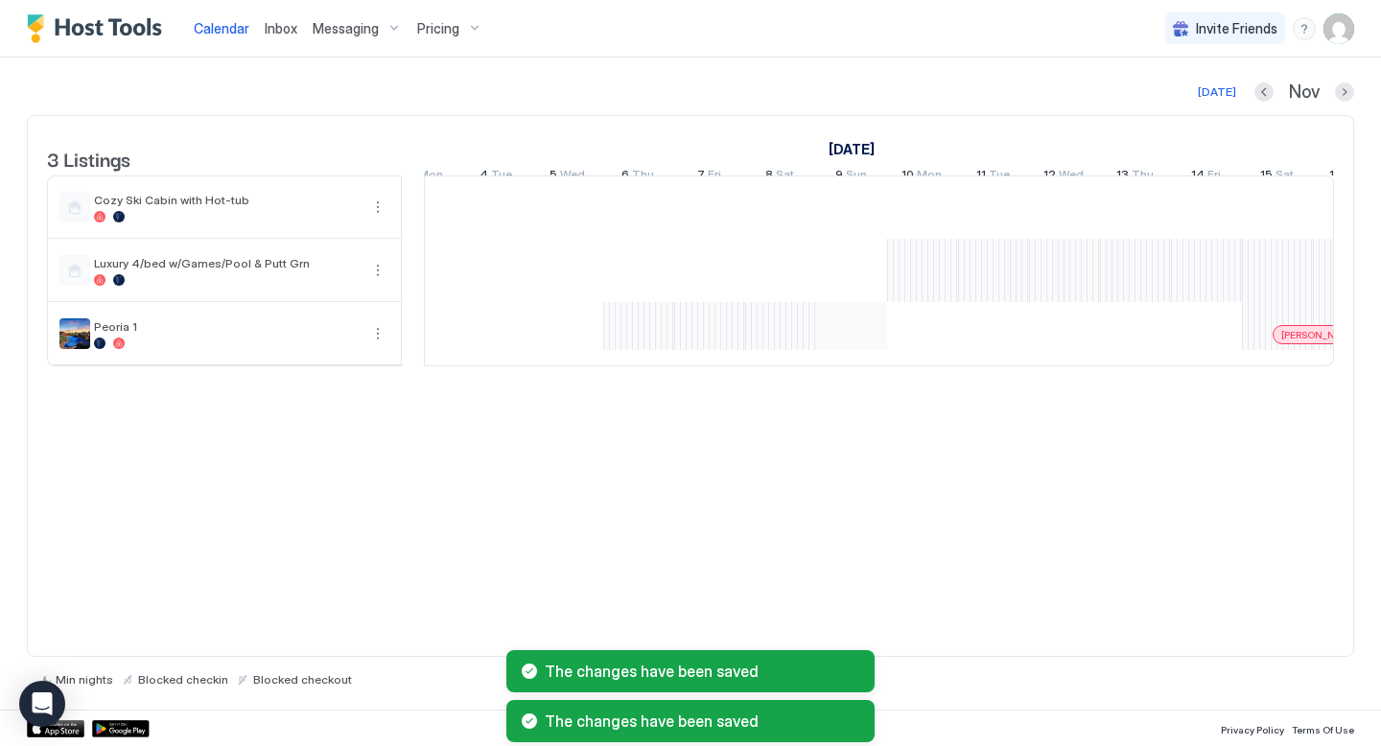
click at [854, 342] on div "[PERSON_NAME] [PERSON_NAME] [PERSON_NAME] [PERSON_NAME] [PERSON_NAME] [PERSON_N…" at bounding box center [922, 270] width 3761 height 189
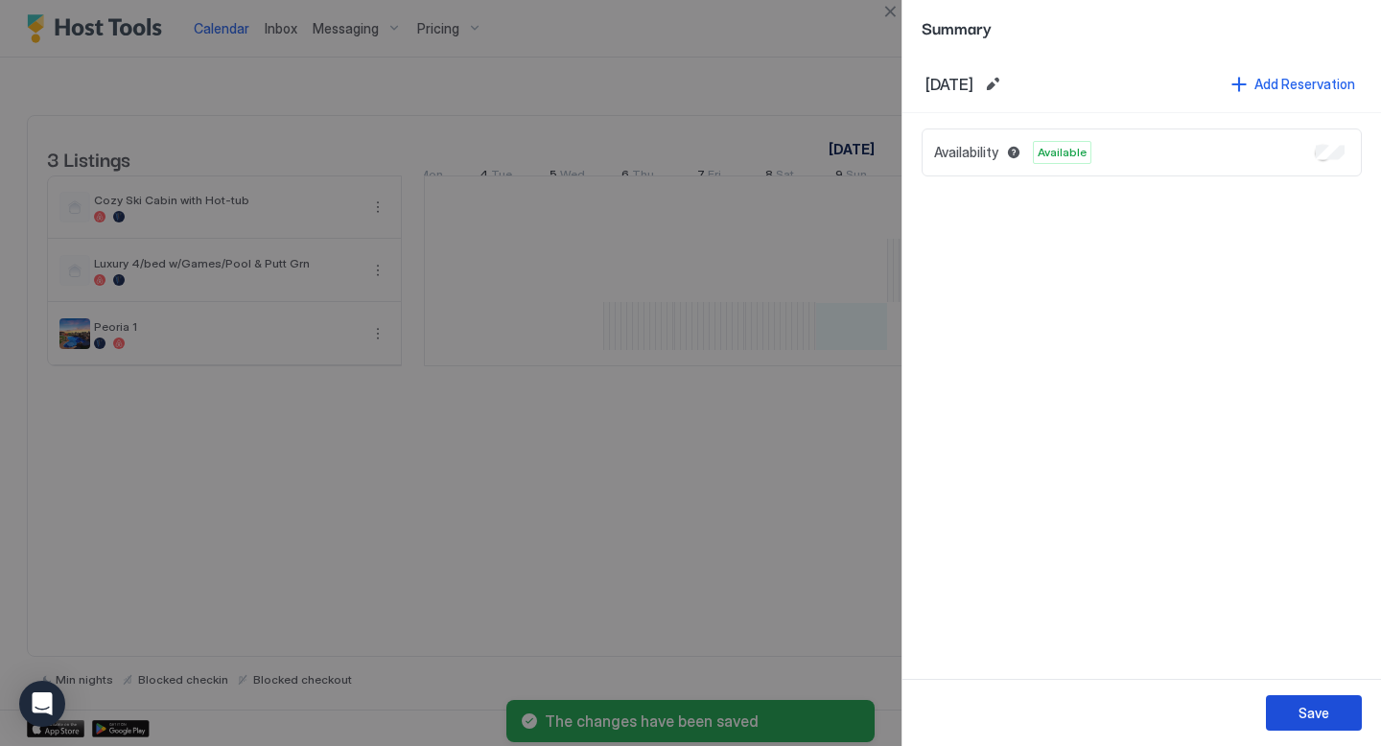
click at [1299, 711] on div "Save" at bounding box center [1314, 713] width 31 height 20
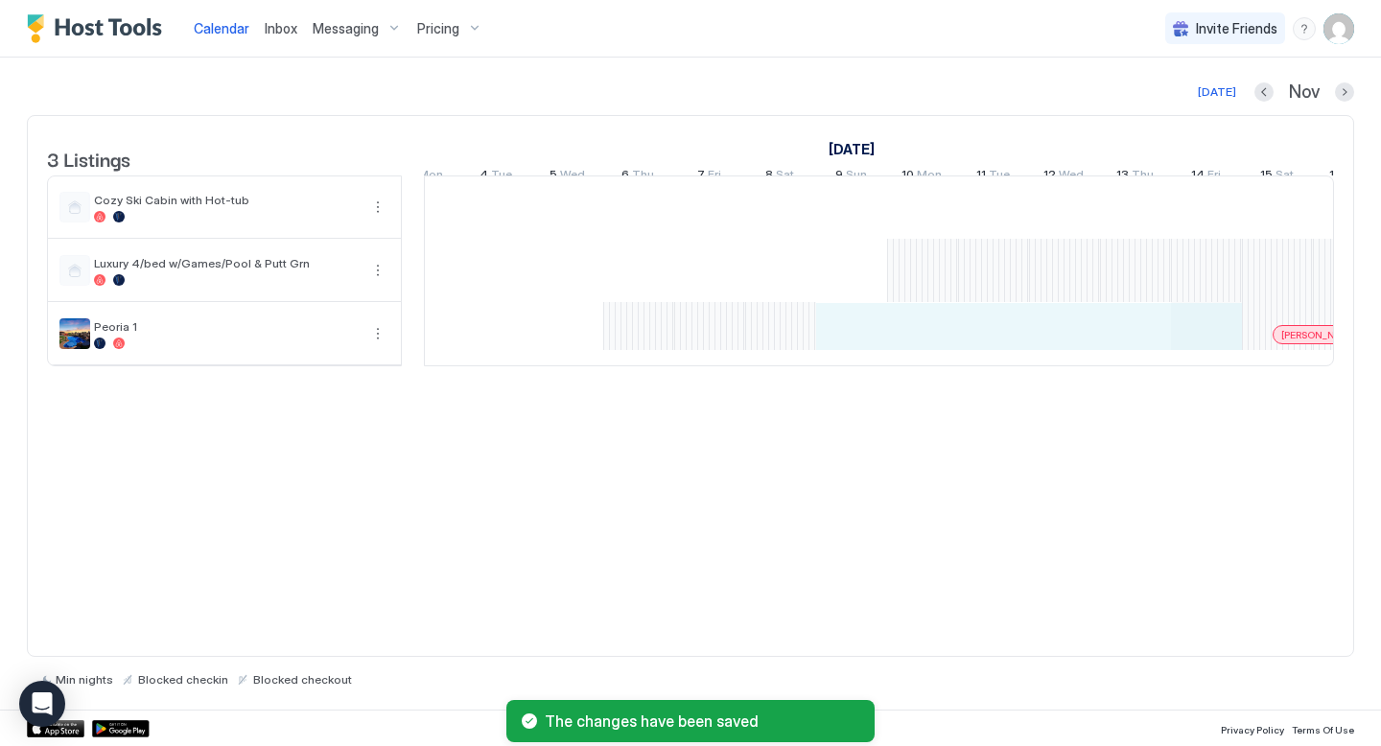
drag, startPoint x: 856, startPoint y: 350, endPoint x: 1175, endPoint y: 364, distance: 318.7
click at [1217, 365] on div "[PERSON_NAME] [PERSON_NAME] [PERSON_NAME] [PERSON_NAME] [PERSON_NAME] [PERSON_N…" at bounding box center [922, 270] width 3761 height 189
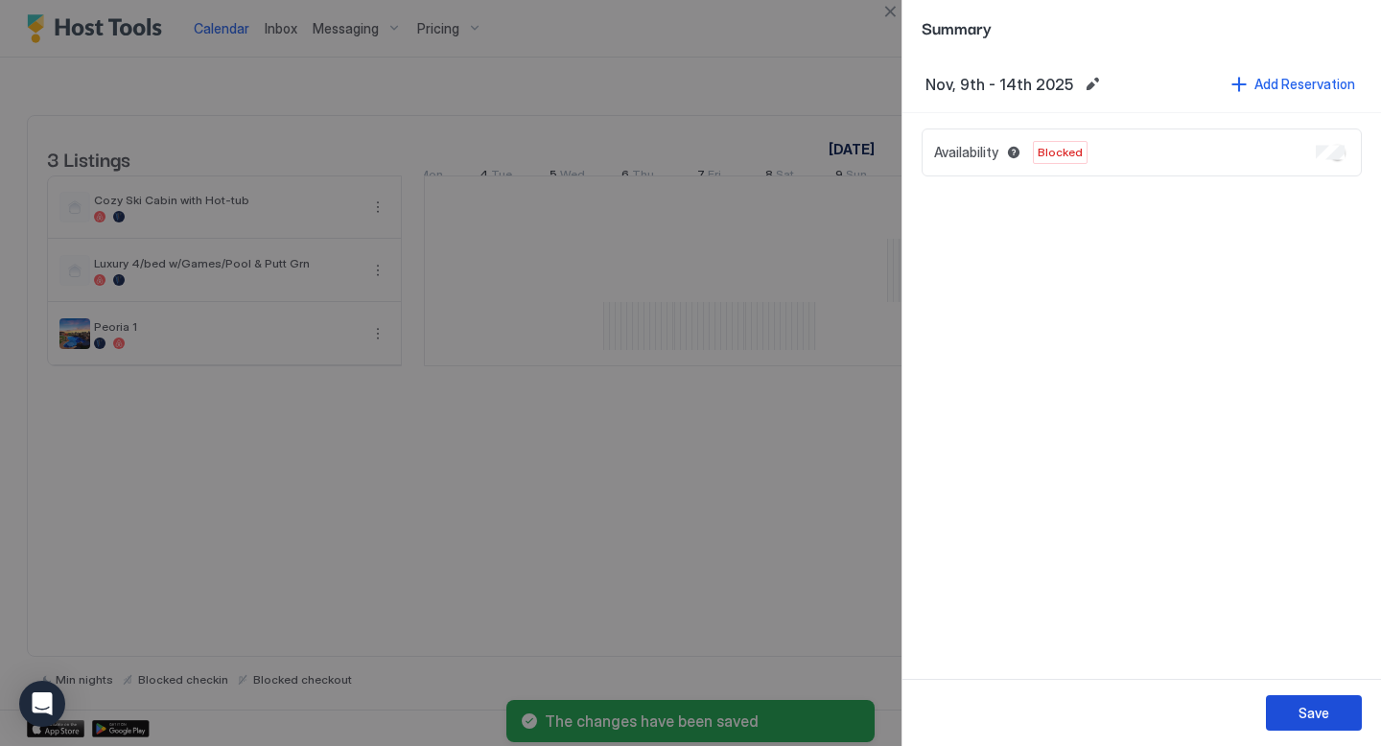
click at [1319, 714] on div "Save" at bounding box center [1314, 713] width 31 height 20
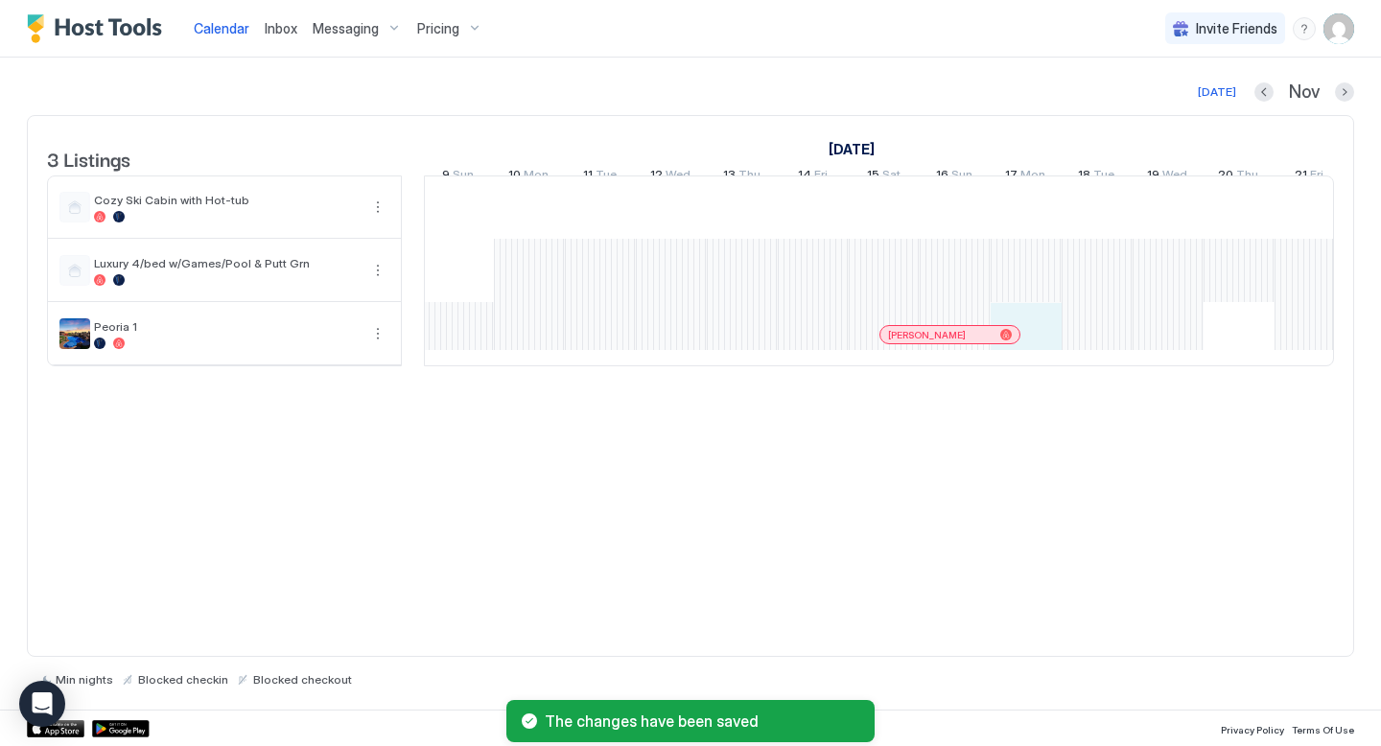
click at [1034, 365] on div "[PERSON_NAME] [PERSON_NAME] [PERSON_NAME] [PERSON_NAME] [PERSON_NAME] [PERSON_N…" at bounding box center [529, 270] width 3761 height 189
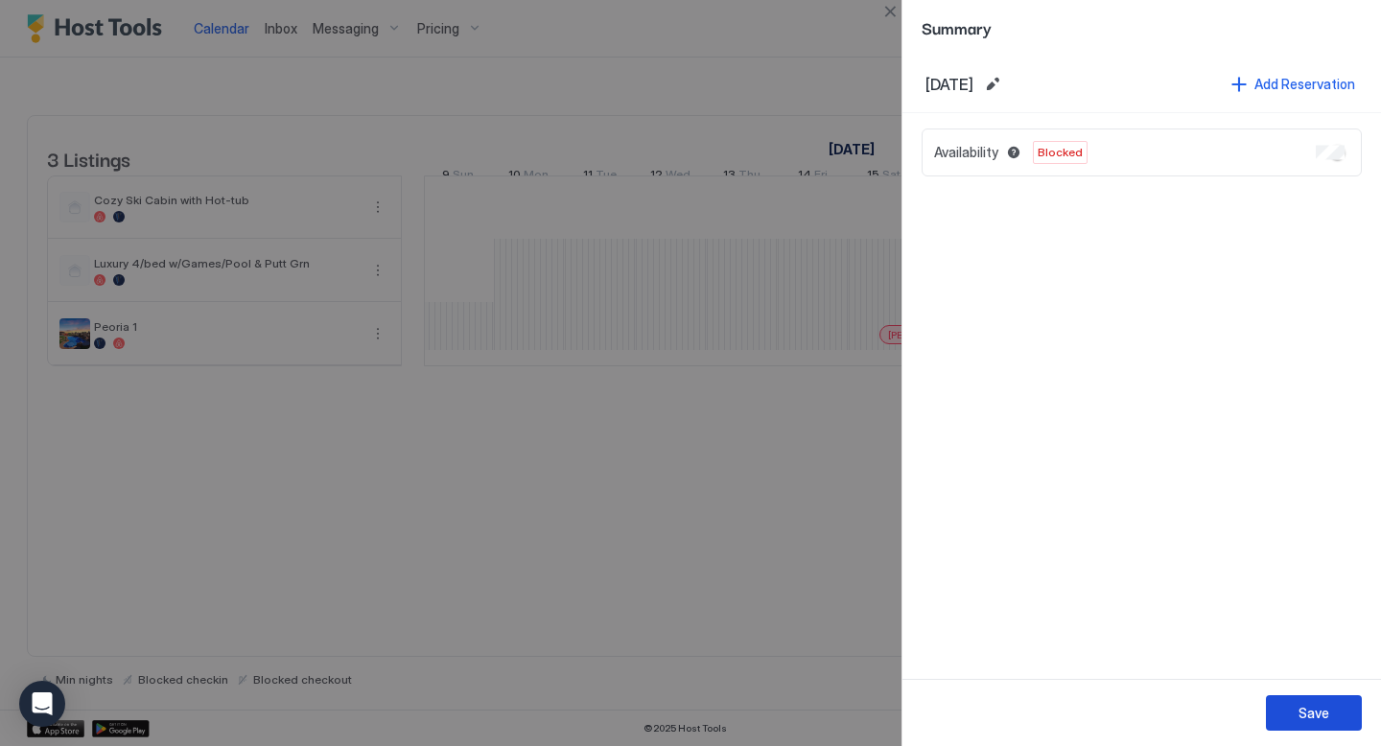
click at [1312, 709] on div "Save" at bounding box center [1314, 713] width 31 height 20
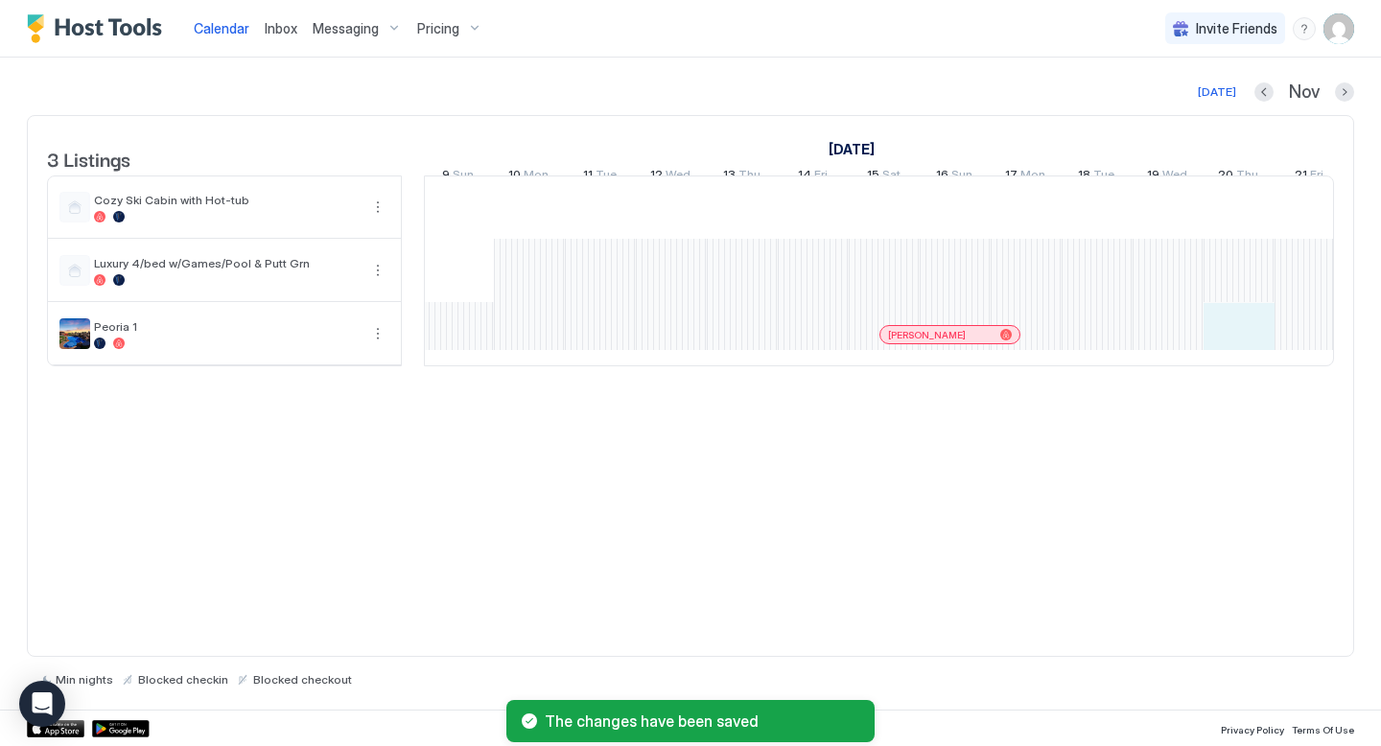
click at [1242, 349] on div "[PERSON_NAME] [PERSON_NAME] [PERSON_NAME] [PERSON_NAME] [PERSON_NAME] [PERSON_N…" at bounding box center [529, 270] width 3761 height 189
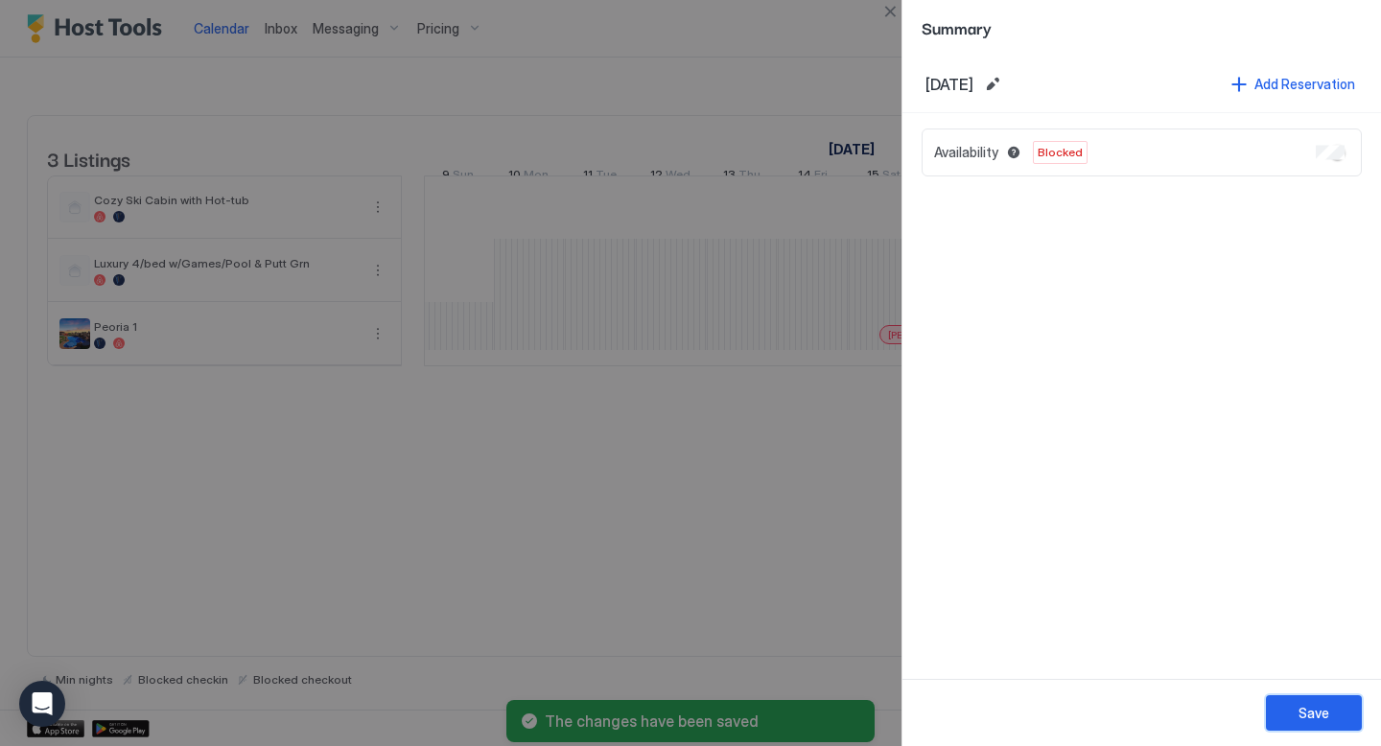
click at [1307, 708] on div "Save" at bounding box center [1314, 713] width 31 height 20
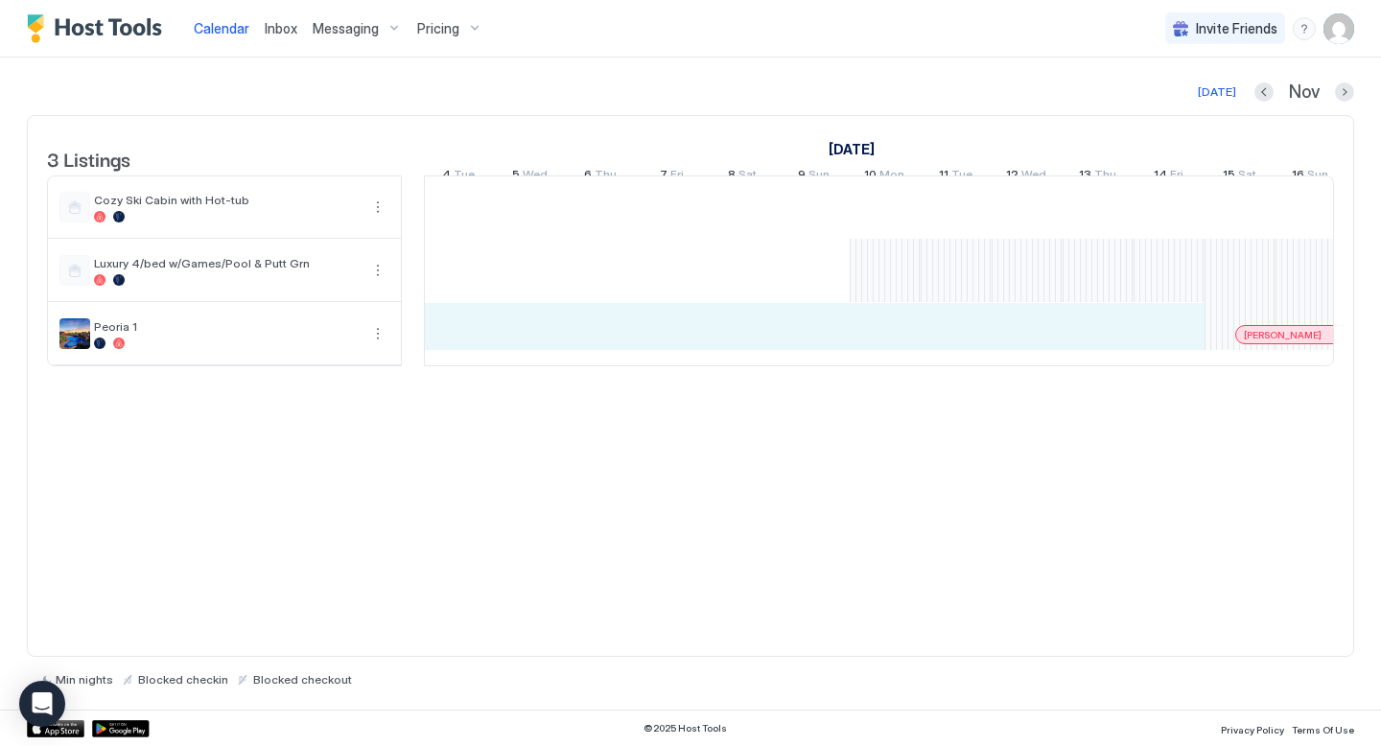
drag, startPoint x: 1160, startPoint y: 348, endPoint x: 472, endPoint y: 335, distance: 688.7
click at [472, 335] on div "[PERSON_NAME] [PERSON_NAME] [PERSON_NAME] [PERSON_NAME] [PERSON_NAME] [PERSON_N…" at bounding box center [885, 270] width 3761 height 189
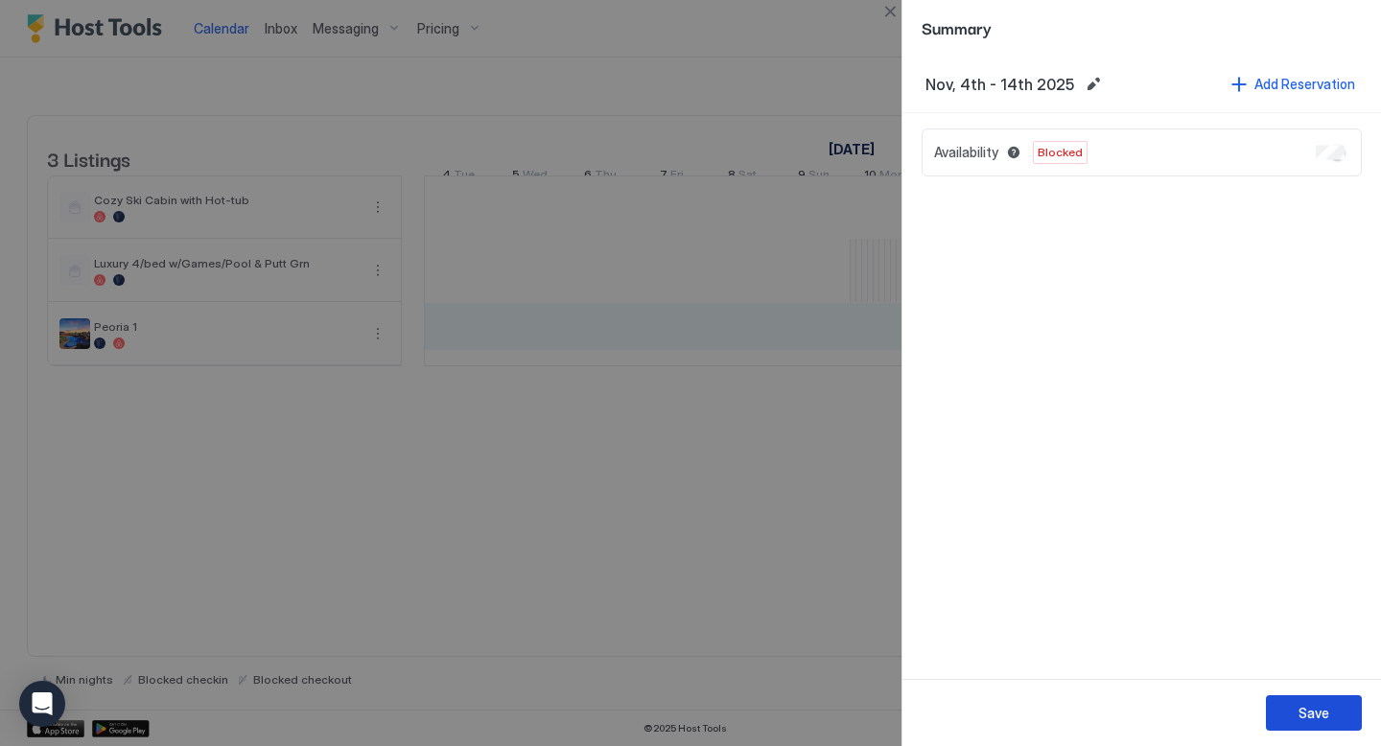
click at [1318, 712] on div "Save" at bounding box center [1314, 713] width 31 height 20
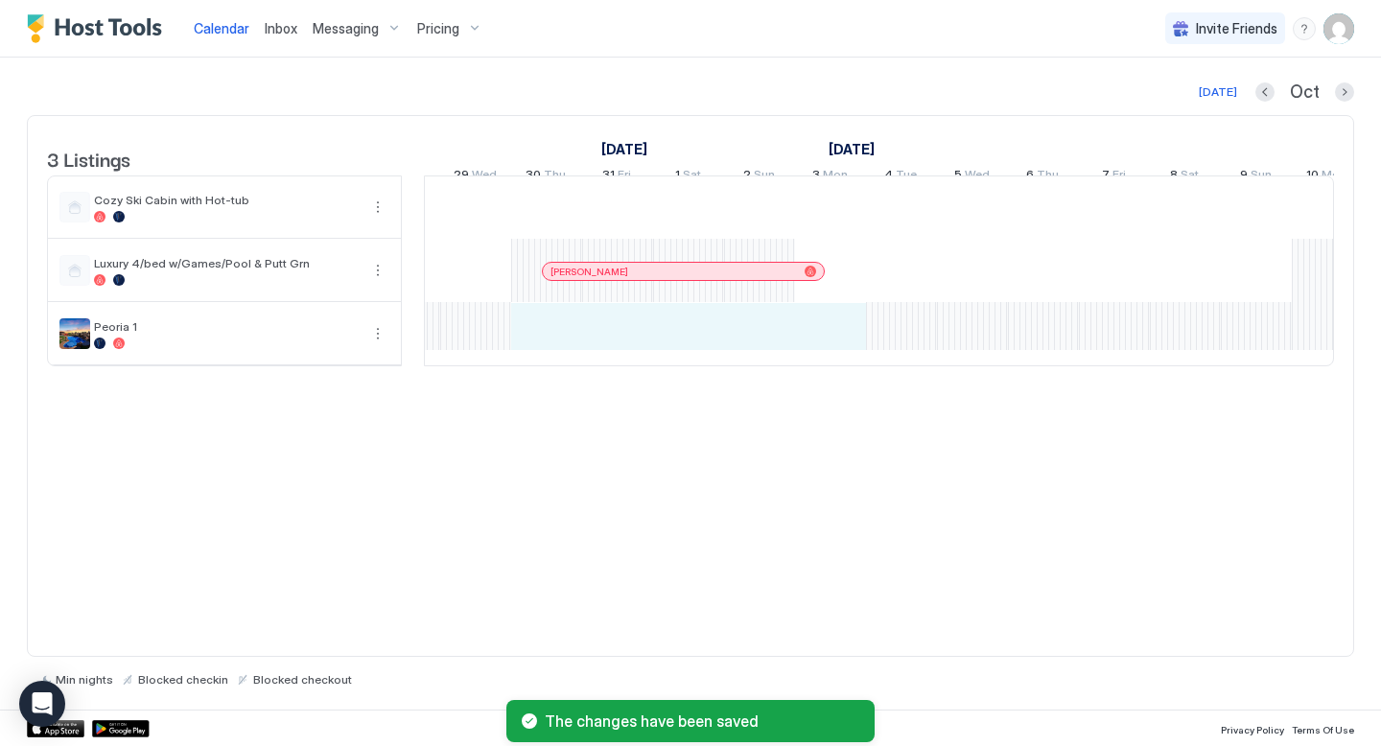
drag, startPoint x: 821, startPoint y: 350, endPoint x: 526, endPoint y: 357, distance: 295.5
click at [526, 357] on div "[PERSON_NAME] [PERSON_NAME] [PERSON_NAME] [PERSON_NAME] [PERSON_NAME] [PERSON_N…" at bounding box center [1327, 270] width 3761 height 189
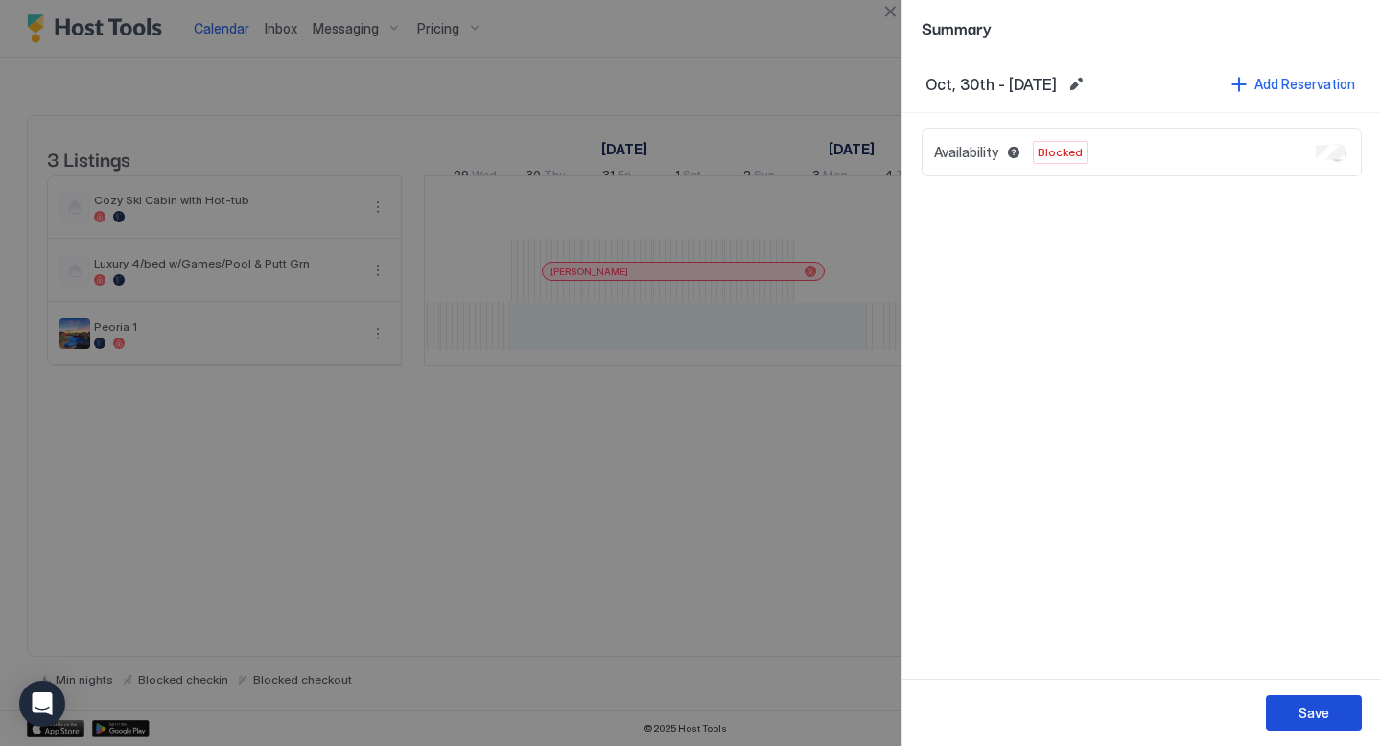
click at [1312, 718] on div "Save" at bounding box center [1314, 713] width 31 height 20
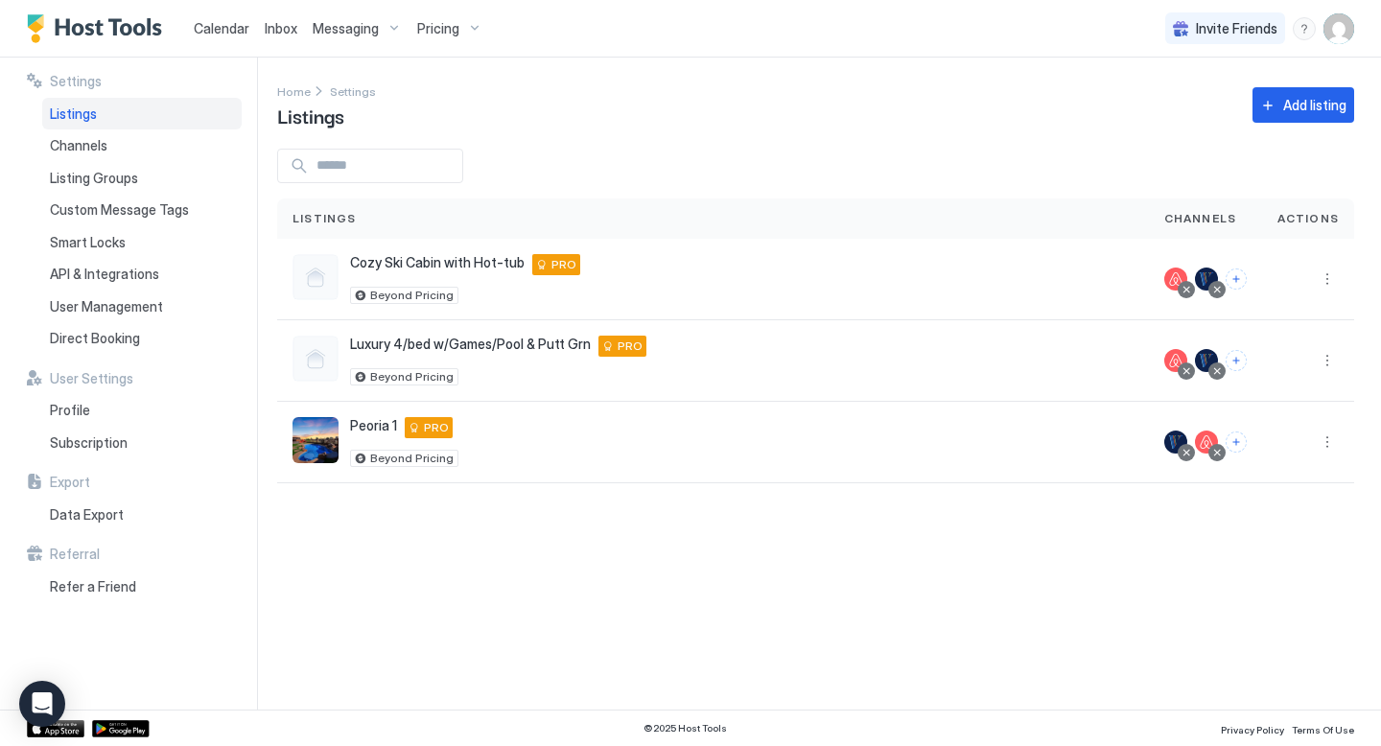
click at [222, 28] on span "Calendar" at bounding box center [222, 28] width 56 height 16
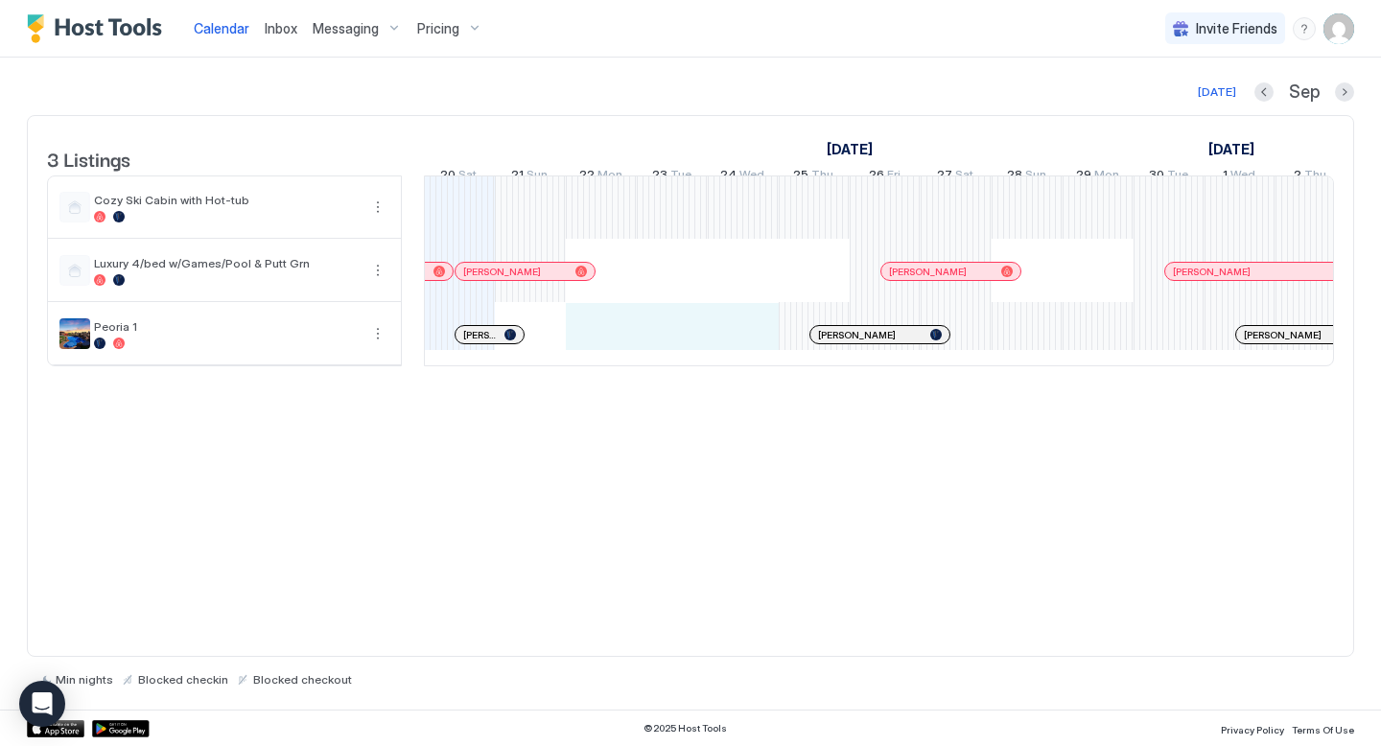
drag, startPoint x: 758, startPoint y: 363, endPoint x: 616, endPoint y: 360, distance: 142.0
click at [616, 360] on div "[PERSON_NAME] [PERSON_NAME] [PERSON_NAME] [PERSON_NAME] [PERSON_NAME] [PERSON_N…" at bounding box center [1239, 270] width 3761 height 189
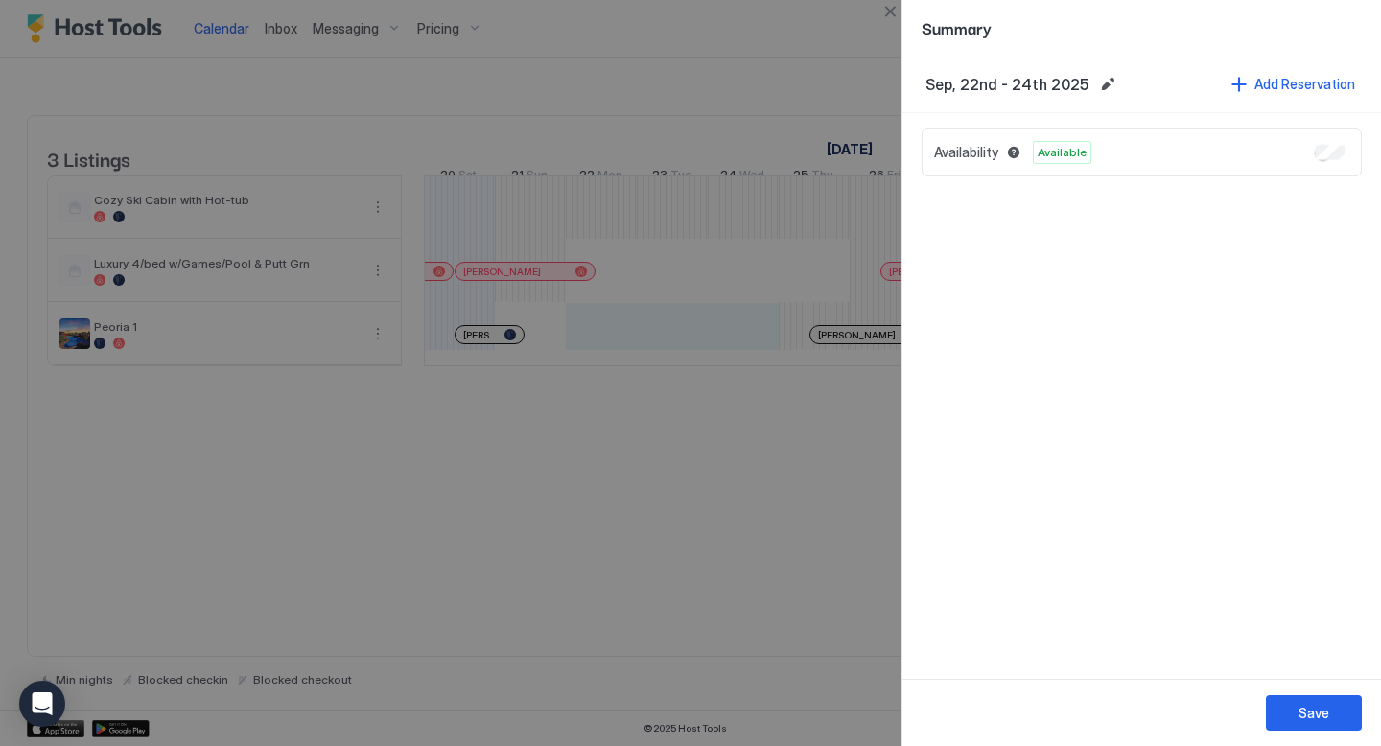
click at [814, 536] on div at bounding box center [690, 373] width 1381 height 746
click at [768, 59] on div at bounding box center [690, 373] width 1381 height 746
click at [811, 503] on div at bounding box center [690, 373] width 1381 height 746
click at [872, 87] on div at bounding box center [690, 373] width 1381 height 746
click at [892, 13] on button "Close" at bounding box center [889, 11] width 23 height 23
